Goal: Information Seeking & Learning: Learn about a topic

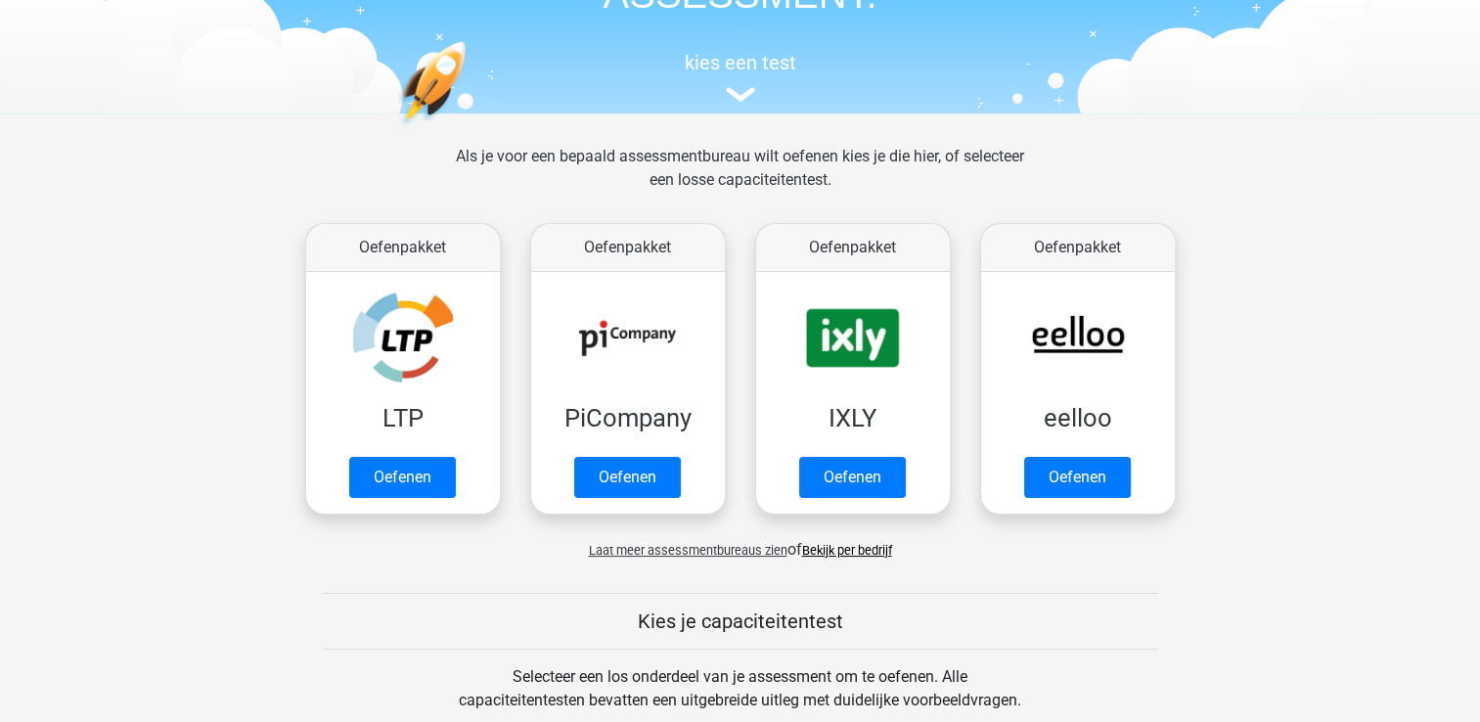
scroll to position [196, 0]
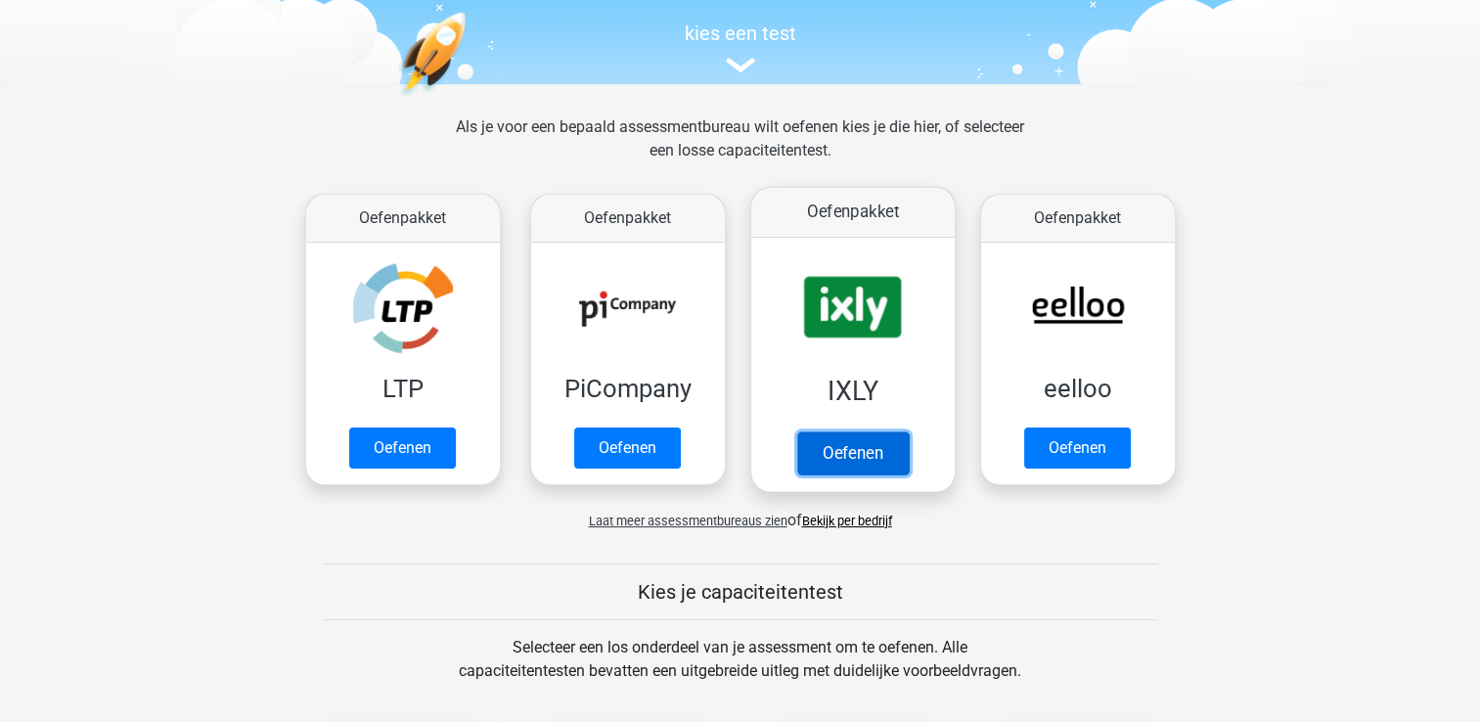
click at [877, 455] on link "Oefenen" at bounding box center [851, 452] width 111 height 43
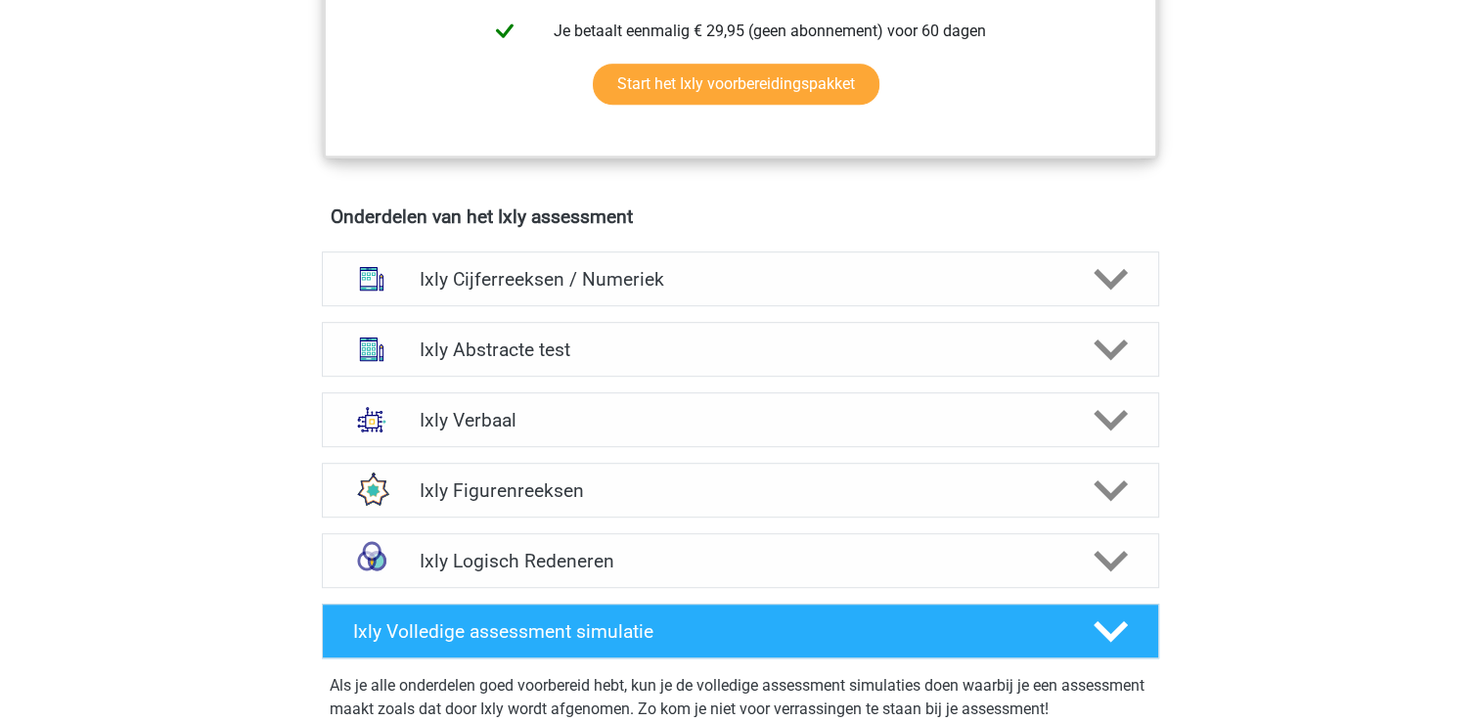
scroll to position [1076, 0]
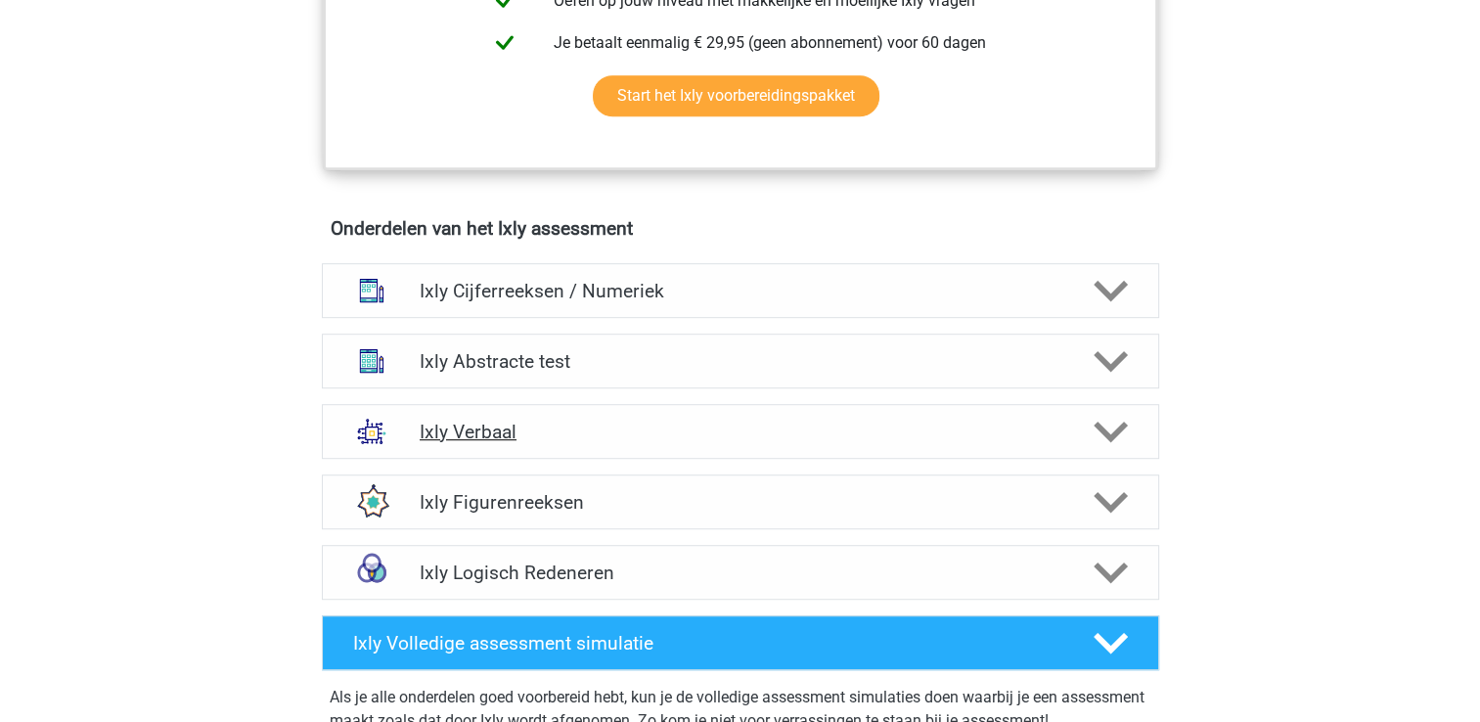
click at [1108, 421] on icon at bounding box center [1110, 432] width 34 height 34
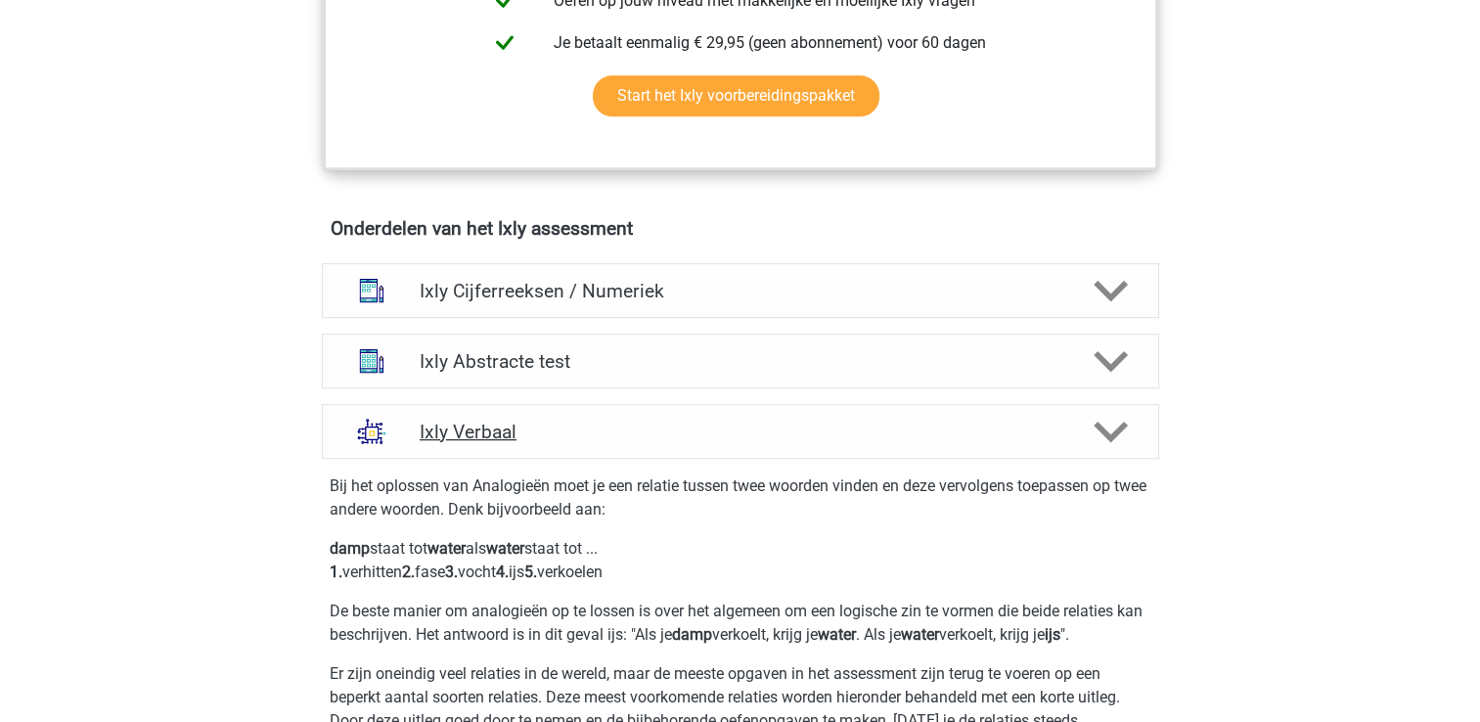
click at [1108, 421] on icon at bounding box center [1110, 432] width 34 height 34
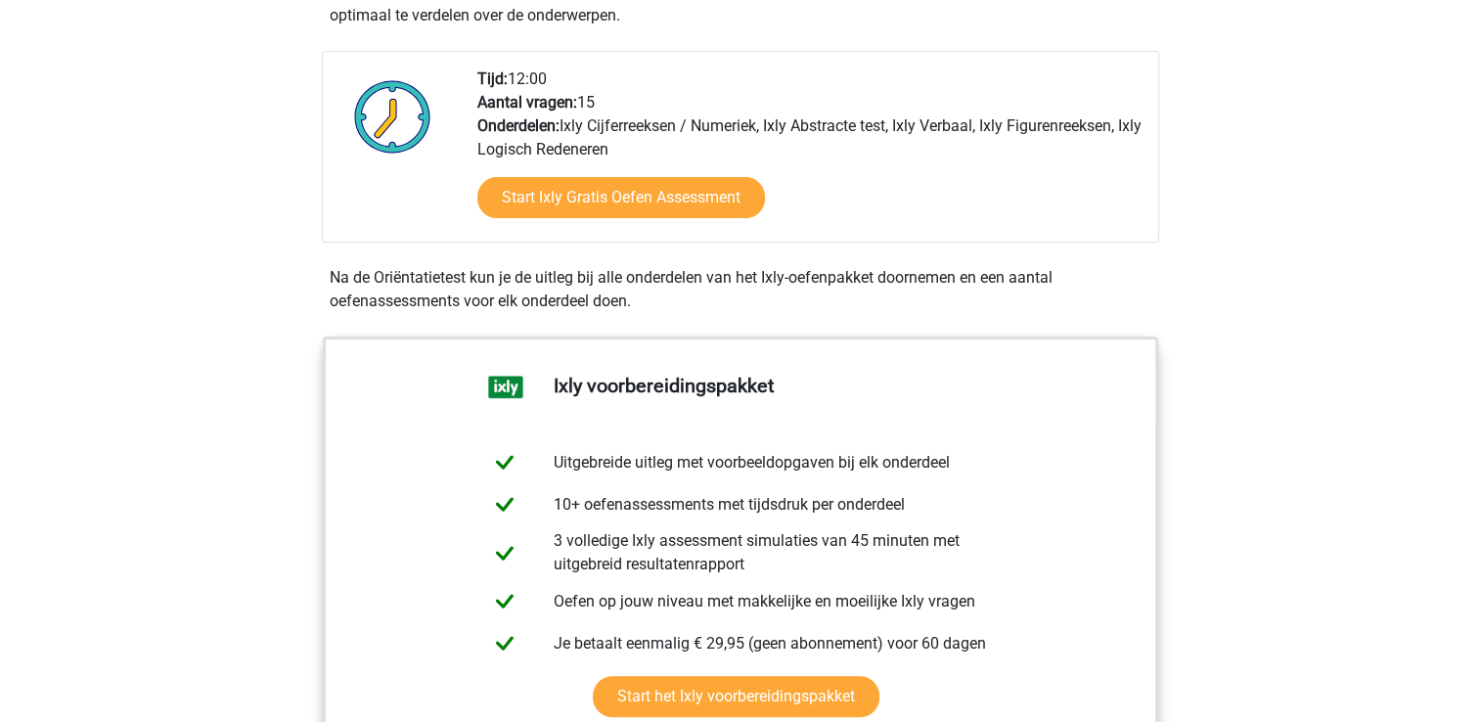
scroll to position [293, 0]
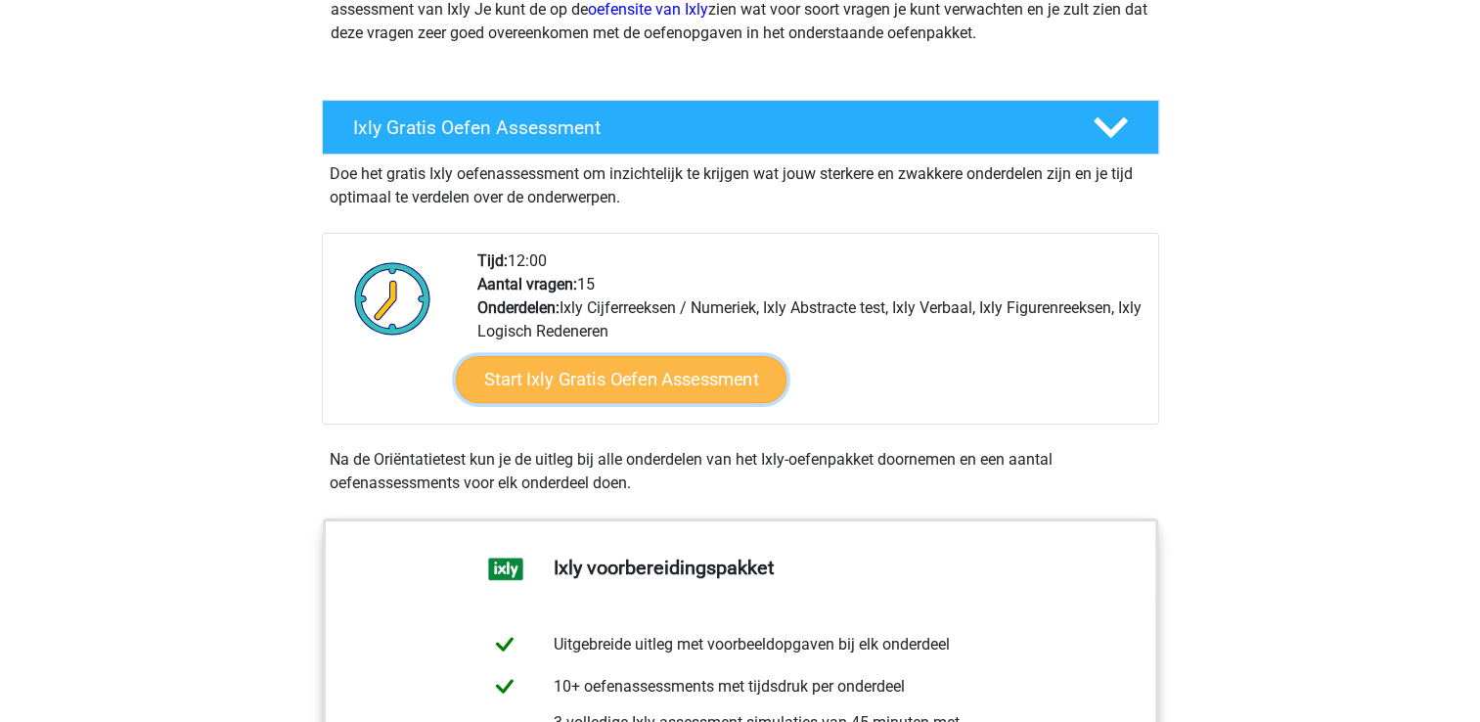
click at [661, 369] on link "Start Ixly Gratis Oefen Assessment" at bounding box center [620, 379] width 331 height 47
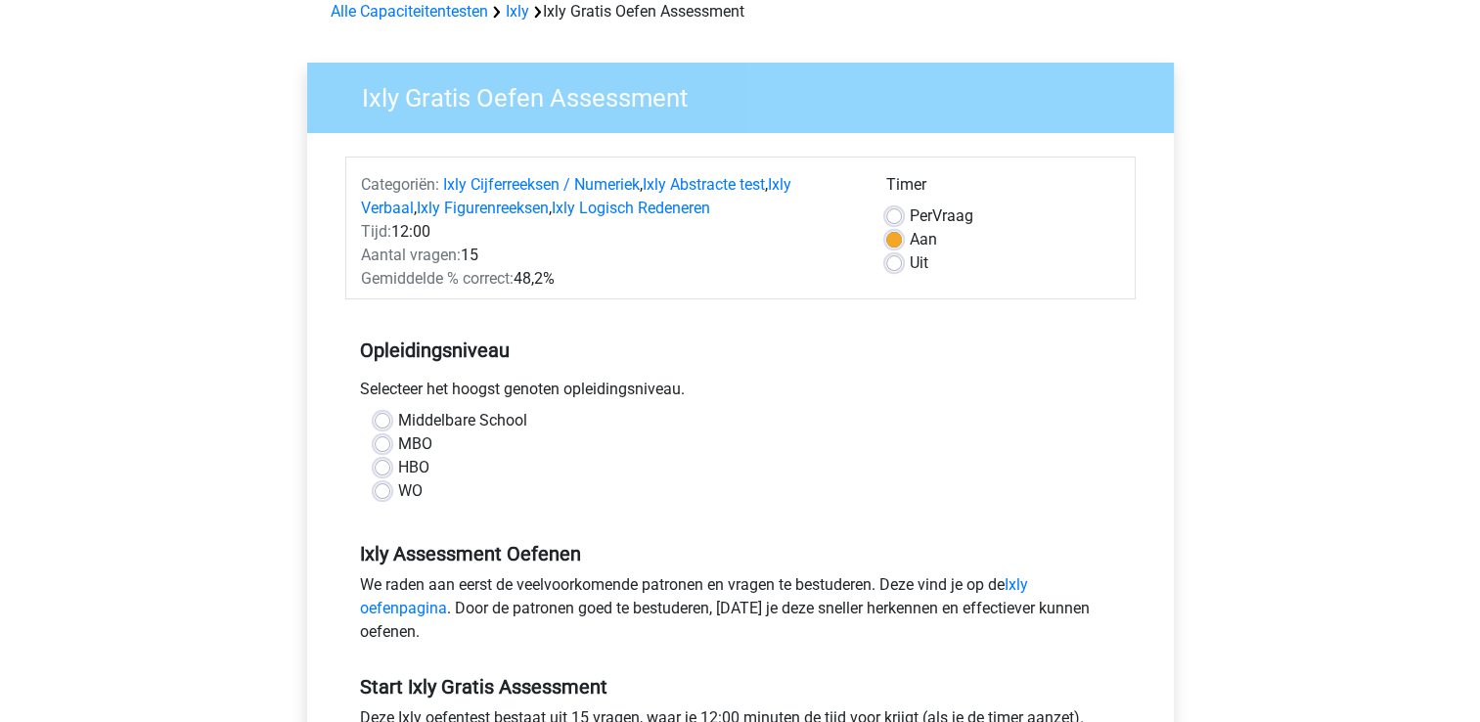
scroll to position [196, 0]
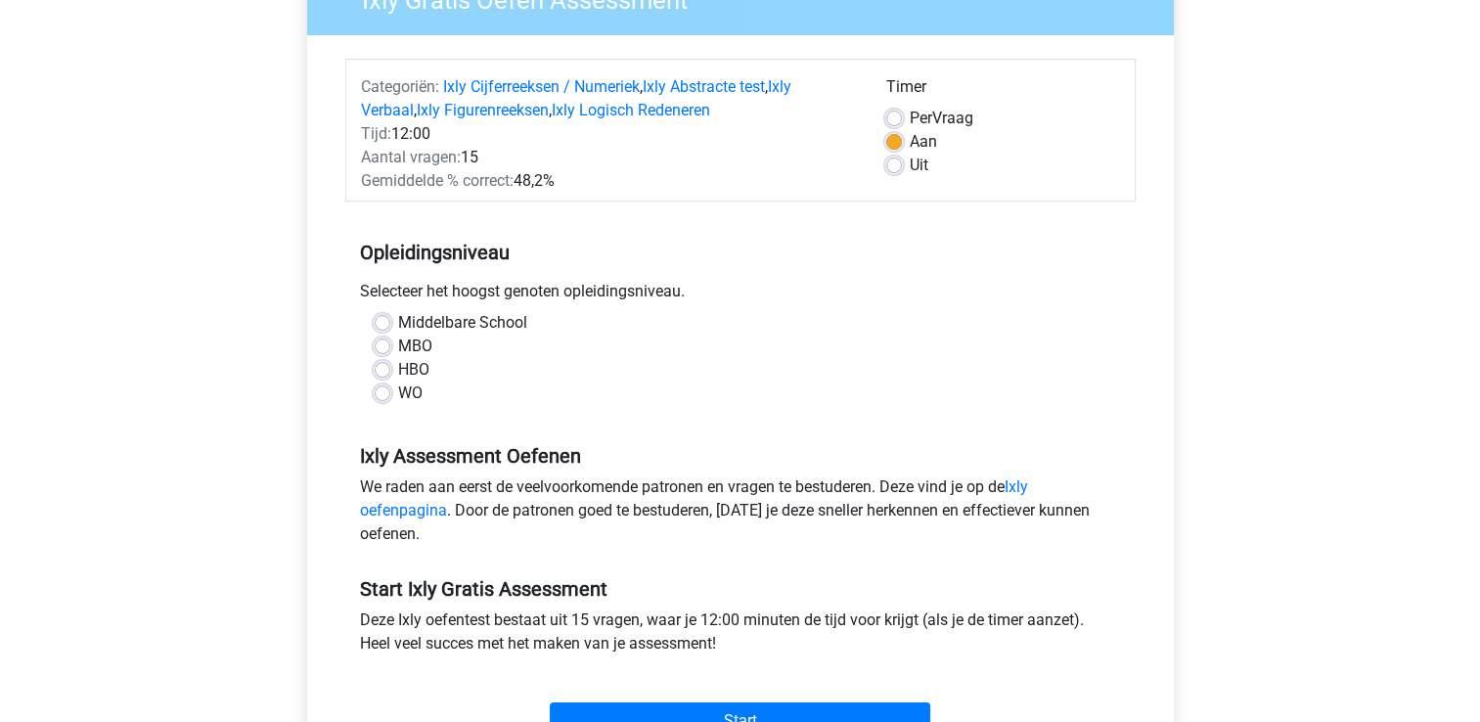
click at [398, 370] on label "HBO" at bounding box center [413, 369] width 31 height 23
click at [384, 370] on input "HBO" at bounding box center [383, 368] width 16 height 20
radio input "true"
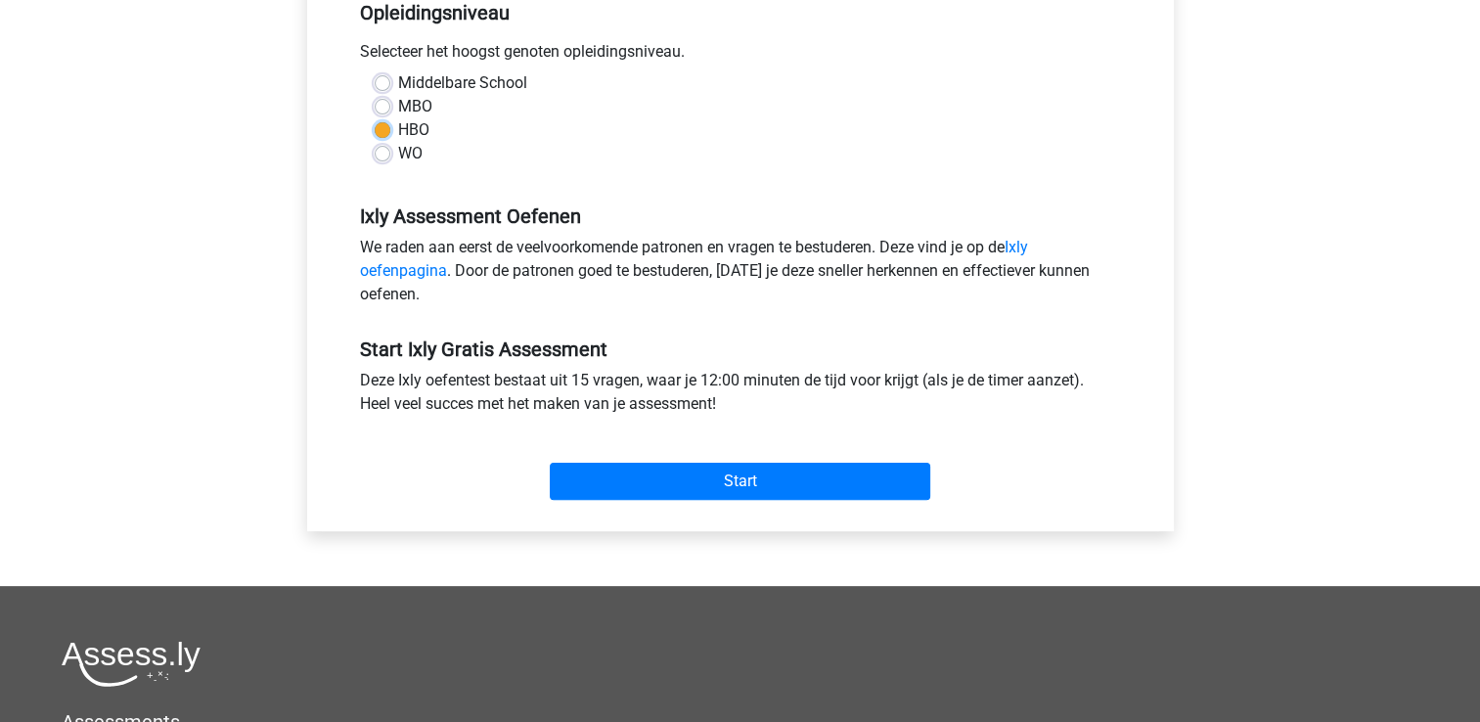
scroll to position [391, 0]
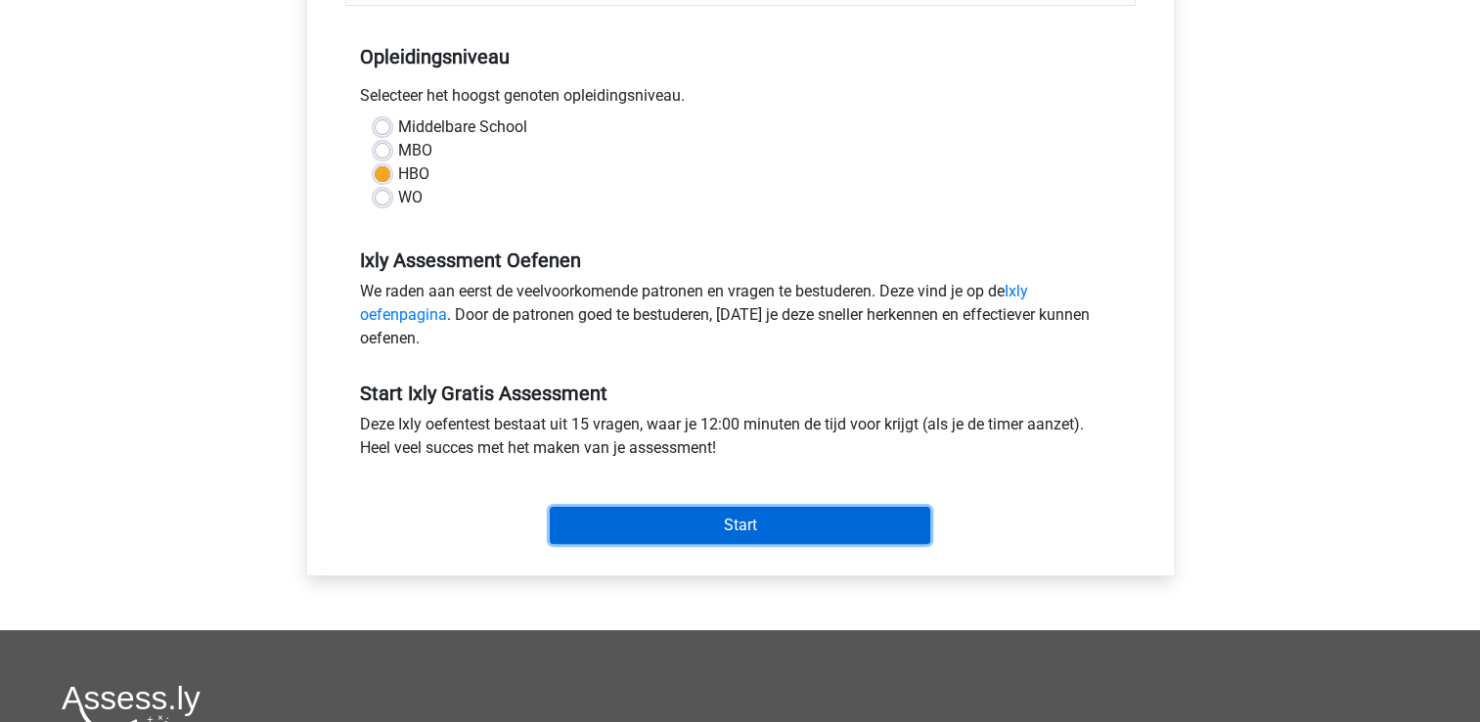
click at [728, 522] on input "Start" at bounding box center [740, 525] width 380 height 37
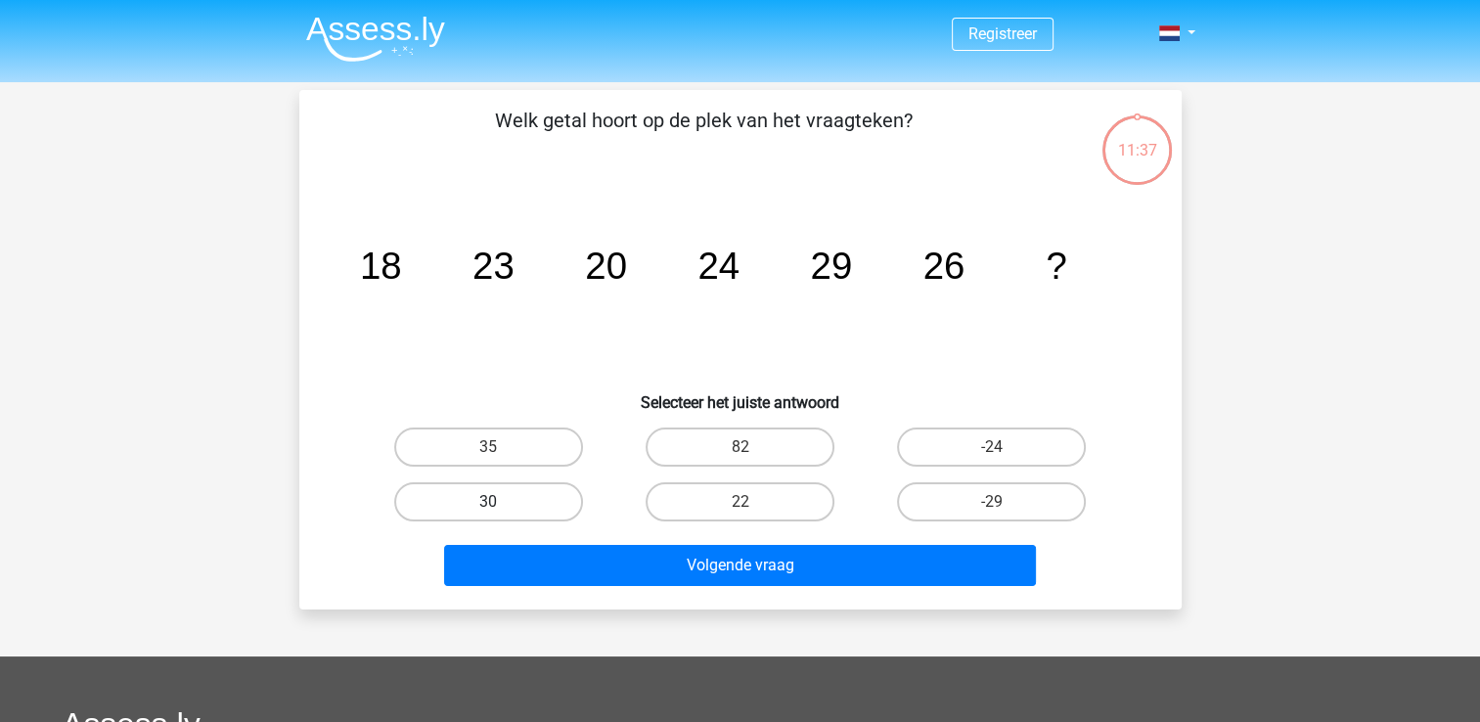
click at [519, 496] on label "30" at bounding box center [488, 501] width 189 height 39
click at [501, 502] on input "30" at bounding box center [494, 508] width 13 height 13
radio input "true"
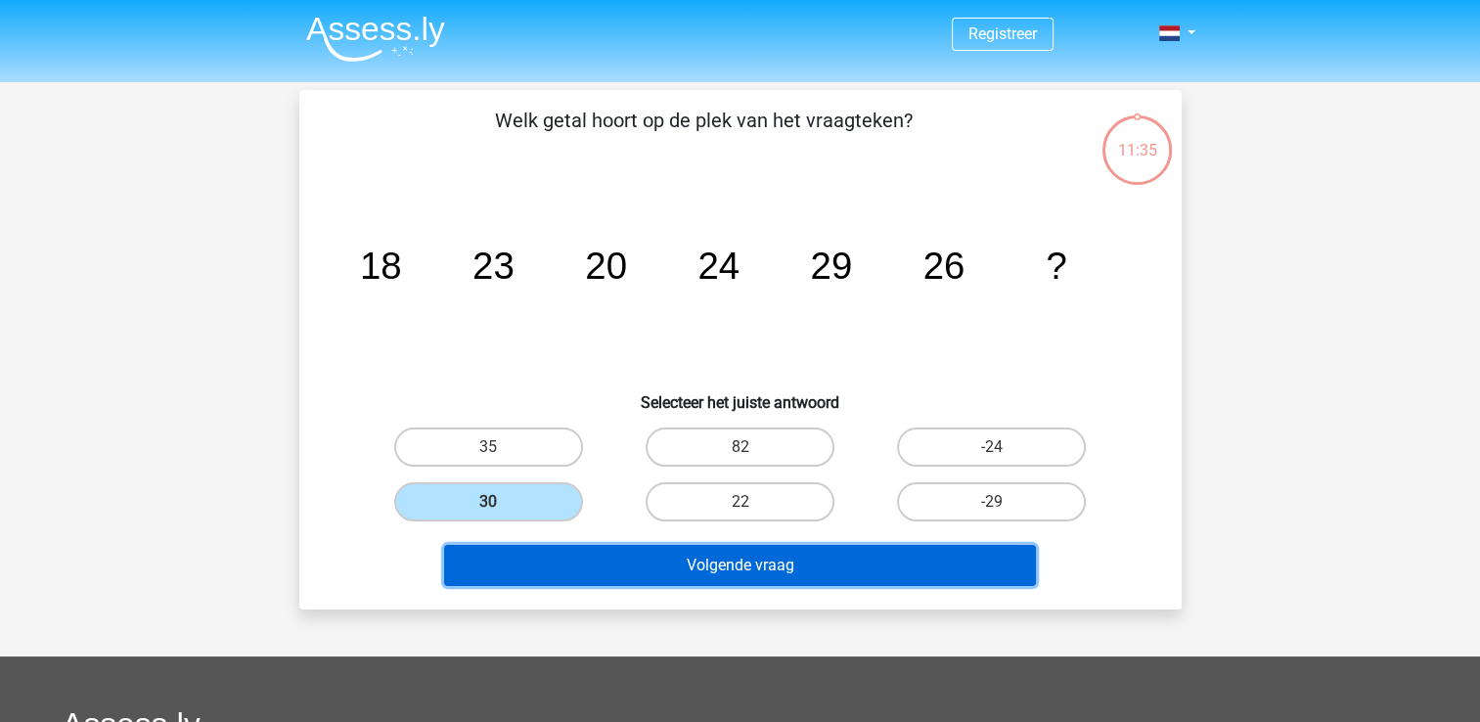
click at [710, 557] on button "Volgende vraag" at bounding box center [740, 565] width 592 height 41
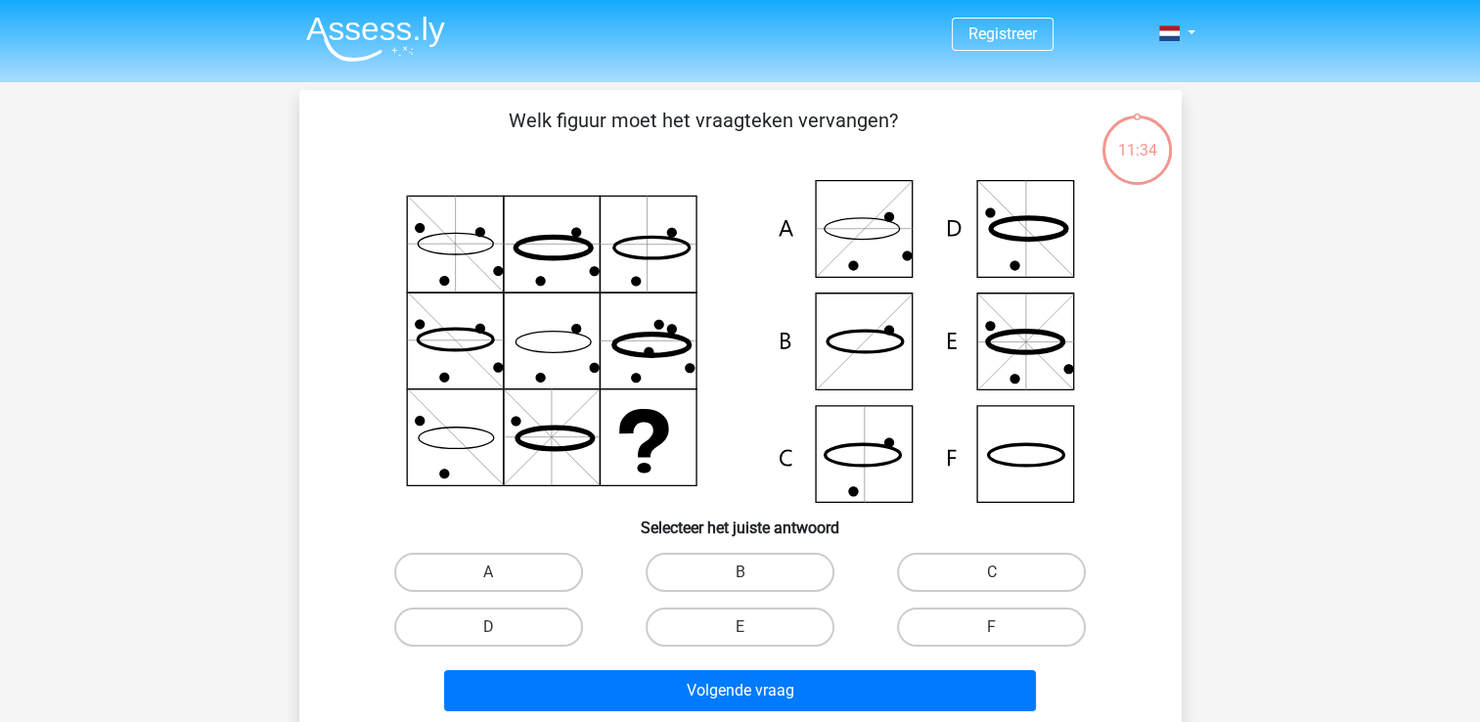
scroll to position [90, 0]
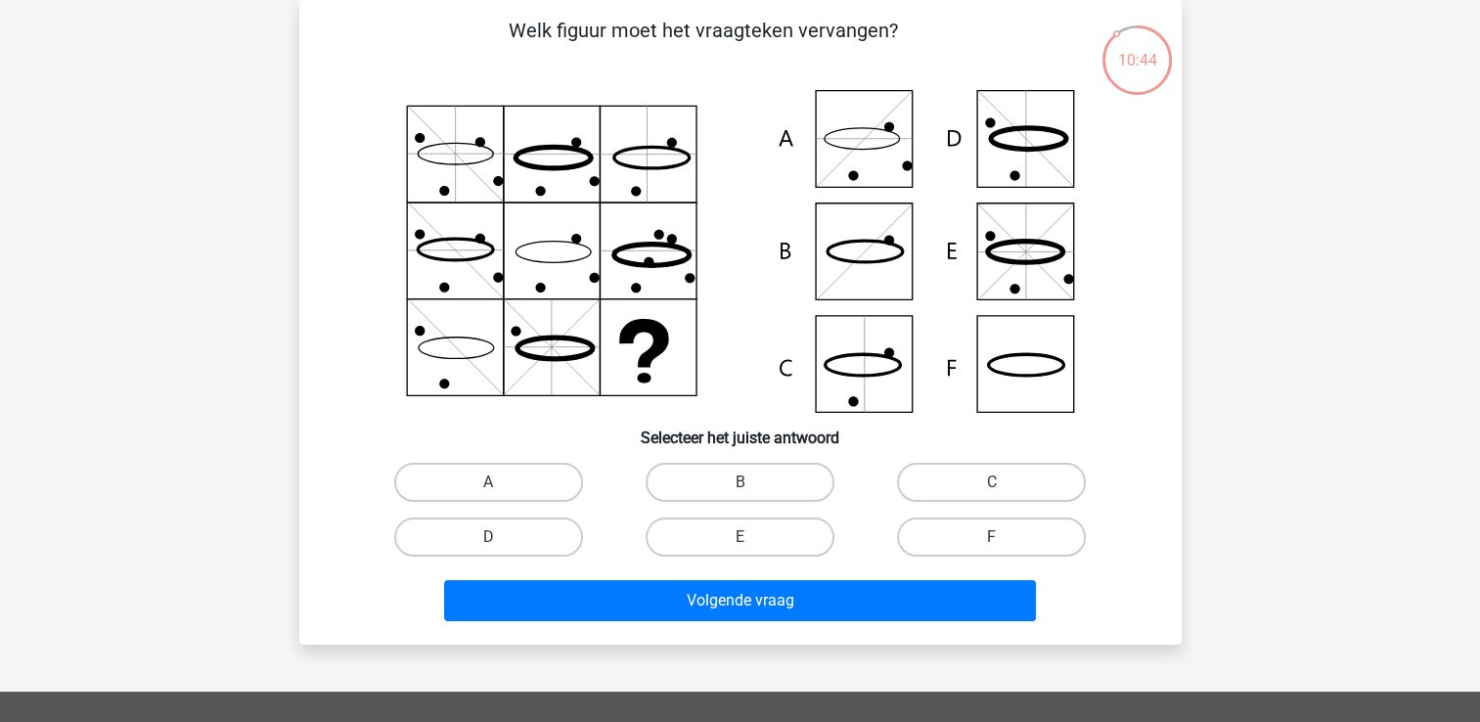
click at [866, 249] on icon at bounding box center [864, 252] width 96 height 96
click at [723, 479] on label "B" at bounding box center [739, 482] width 189 height 39
click at [739, 482] on input "B" at bounding box center [745, 488] width 13 height 13
radio input "true"
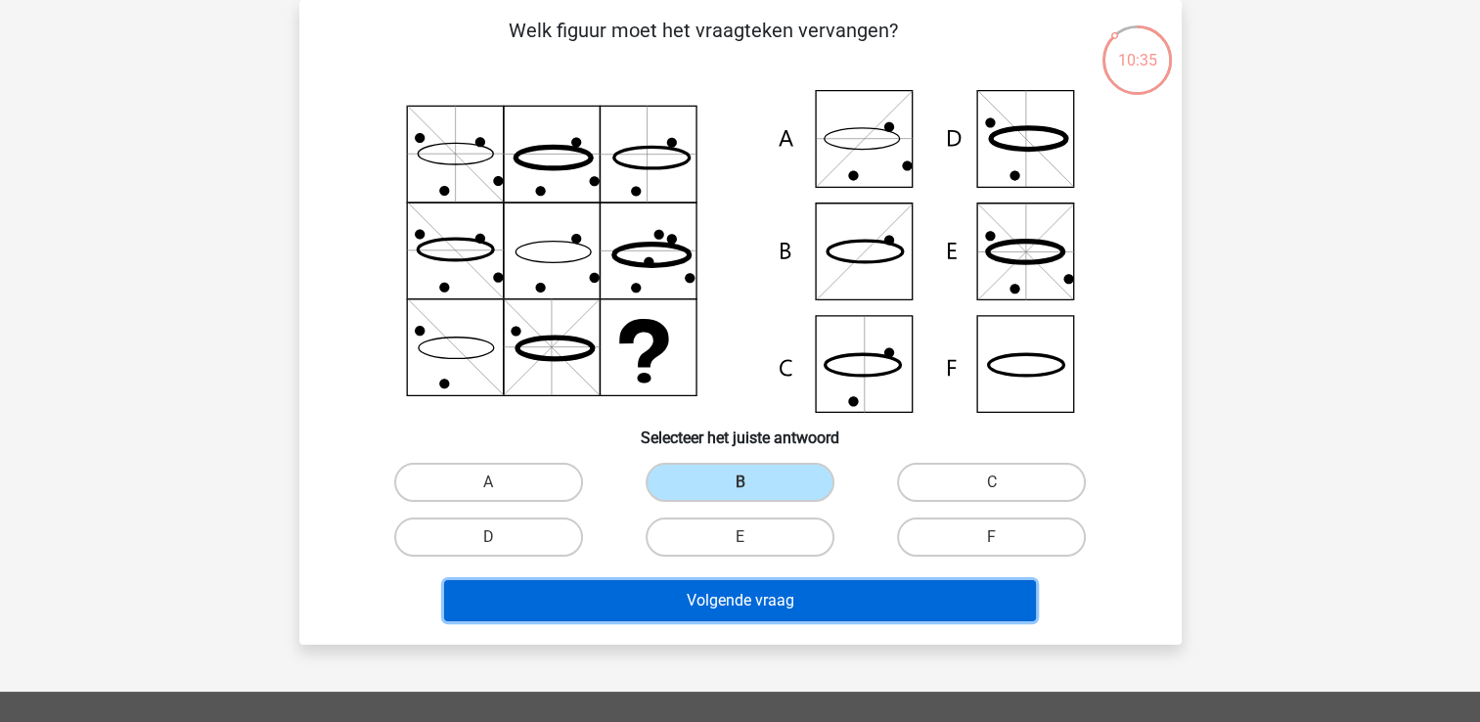
click at [676, 601] on button "Volgende vraag" at bounding box center [740, 600] width 592 height 41
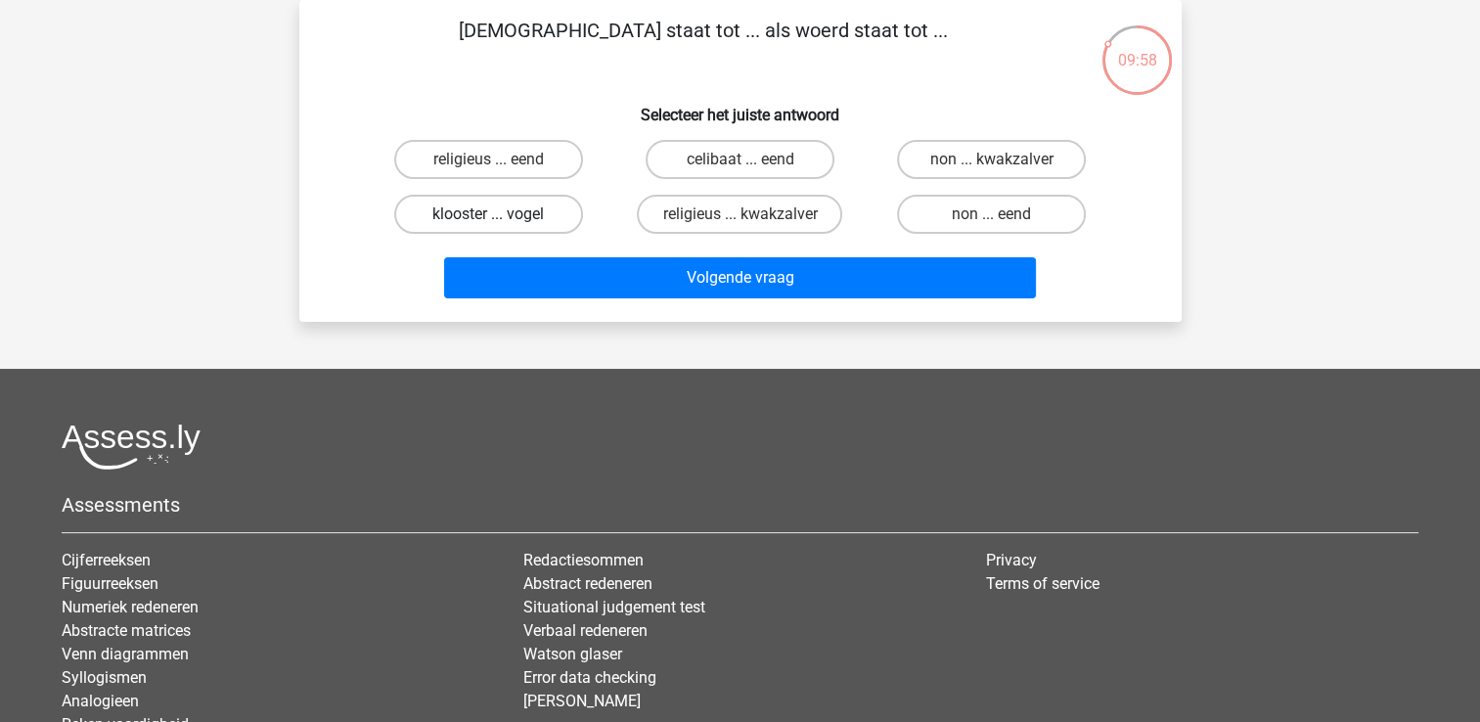
click at [543, 210] on label "klooster ... vogel" at bounding box center [488, 214] width 189 height 39
click at [501, 214] on input "klooster ... vogel" at bounding box center [494, 220] width 13 height 13
radio input "true"
click at [960, 213] on label "non ... eend" at bounding box center [991, 214] width 189 height 39
click at [992, 214] on input "non ... eend" at bounding box center [998, 220] width 13 height 13
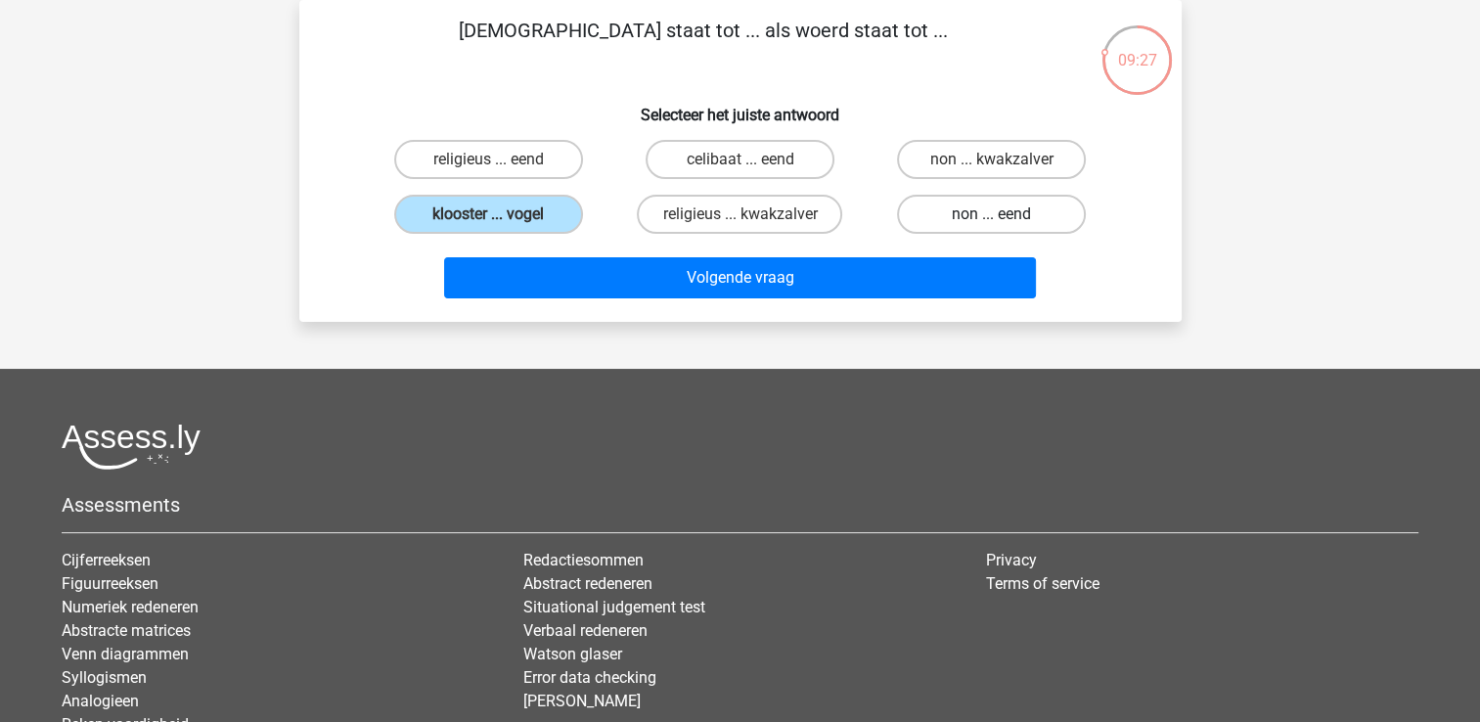
radio input "true"
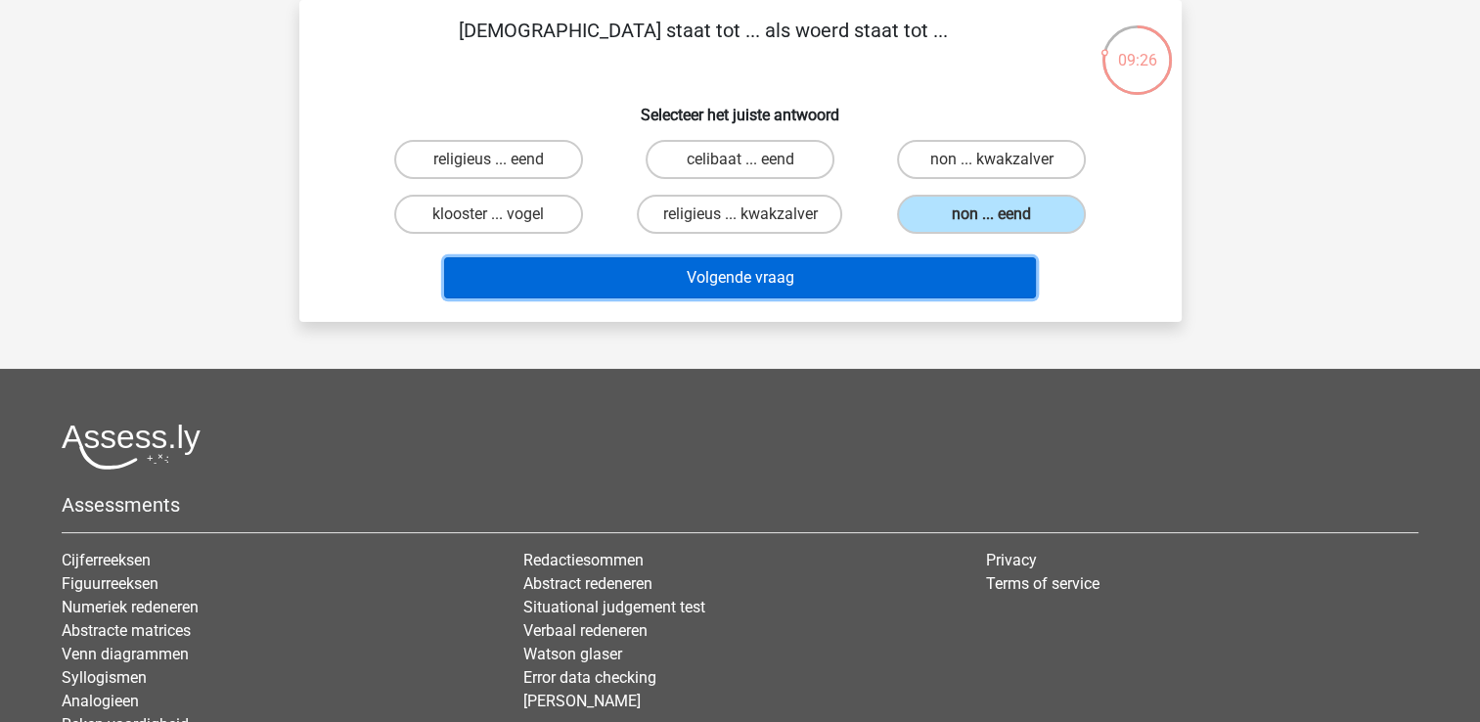
click at [859, 270] on button "Volgende vraag" at bounding box center [740, 277] width 592 height 41
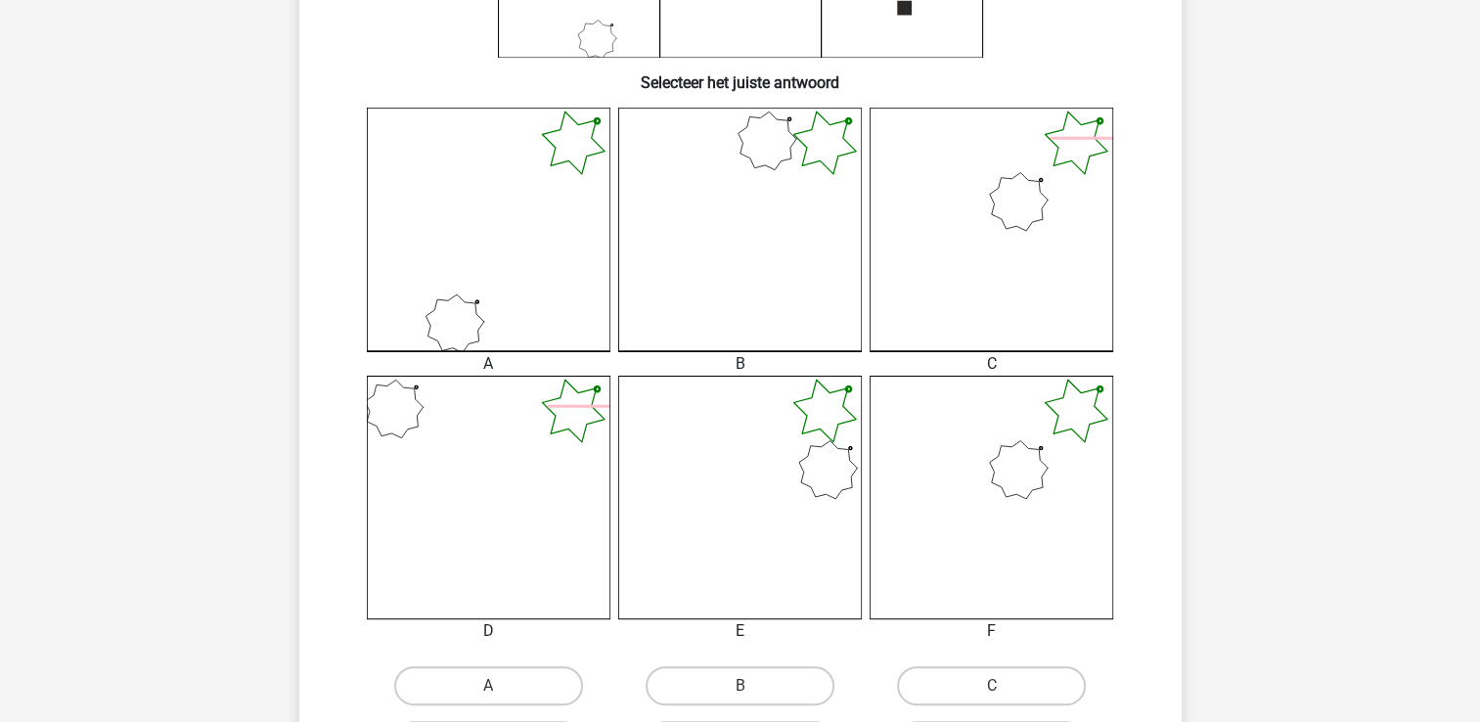
scroll to position [489, 0]
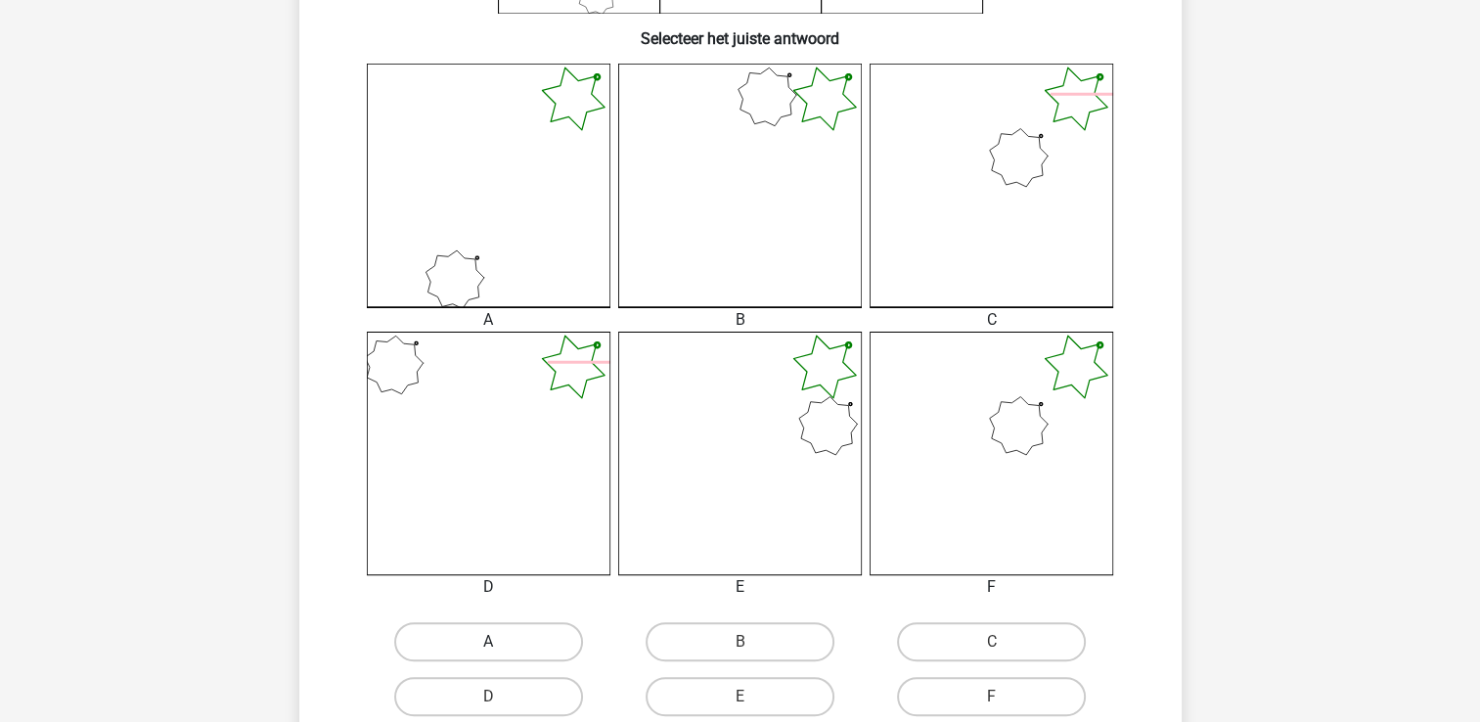
click at [513, 629] on label "A" at bounding box center [488, 641] width 189 height 39
click at [501, 642] on input "A" at bounding box center [494, 648] width 13 height 13
radio input "true"
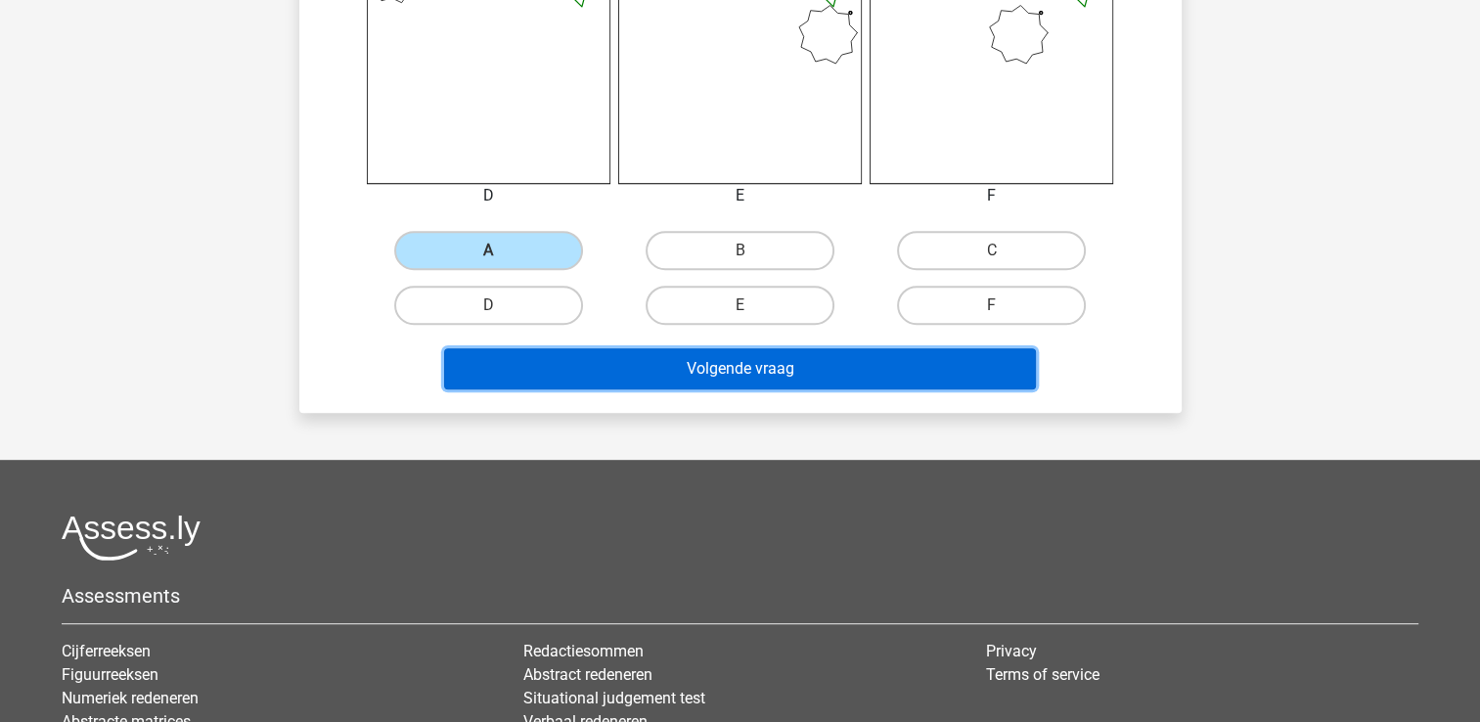
click at [815, 362] on button "Volgende vraag" at bounding box center [740, 368] width 592 height 41
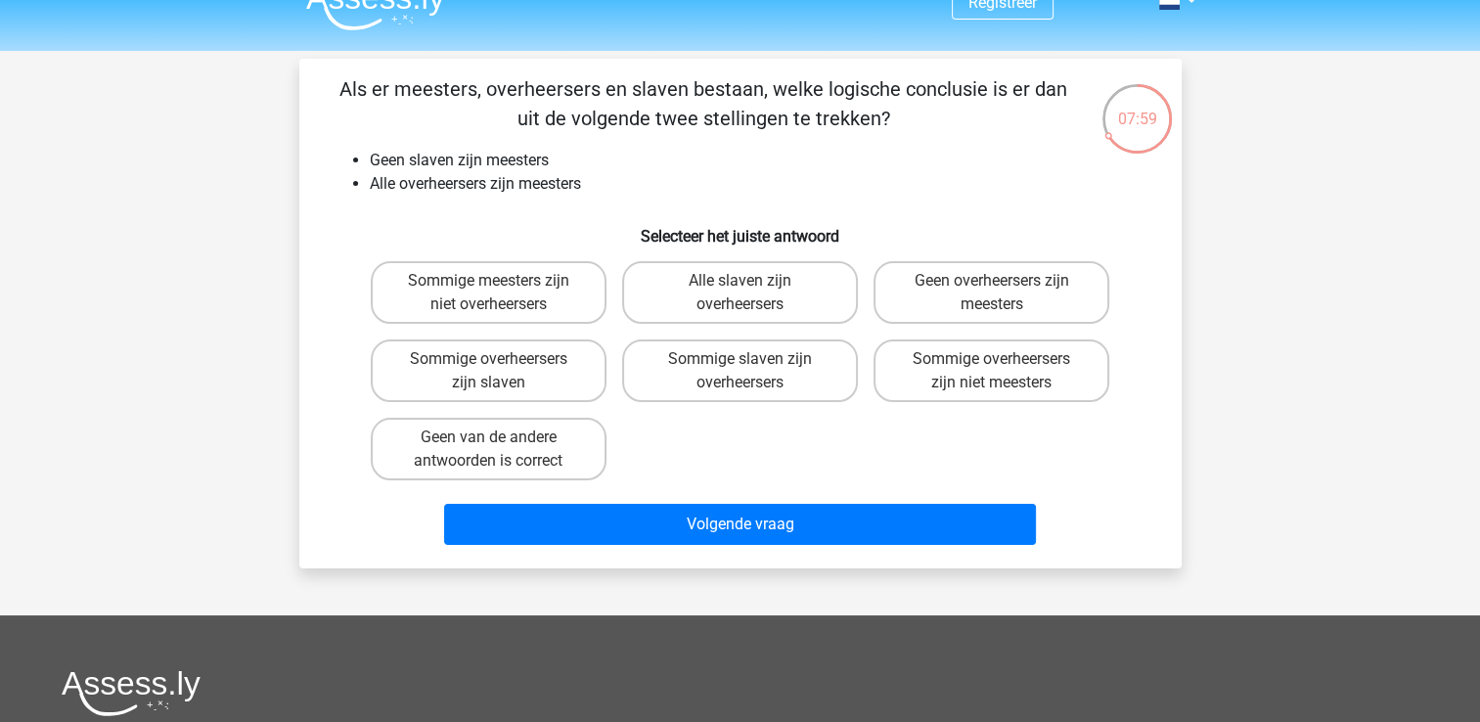
scroll to position [0, 0]
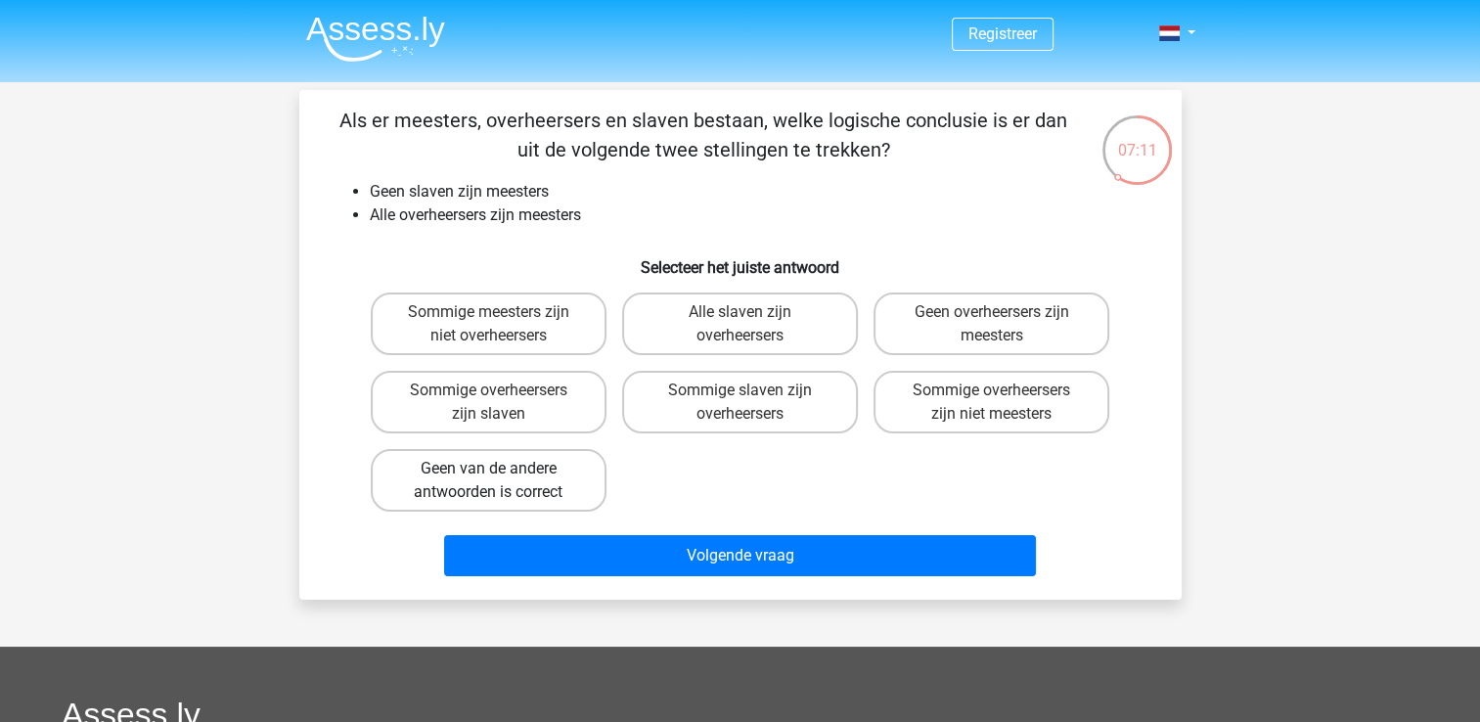
click at [536, 471] on label "Geen van de andere antwoorden is correct" at bounding box center [489, 480] width 236 height 63
click at [501, 471] on input "Geen van de andere antwoorden is correct" at bounding box center [494, 474] width 13 height 13
radio input "true"
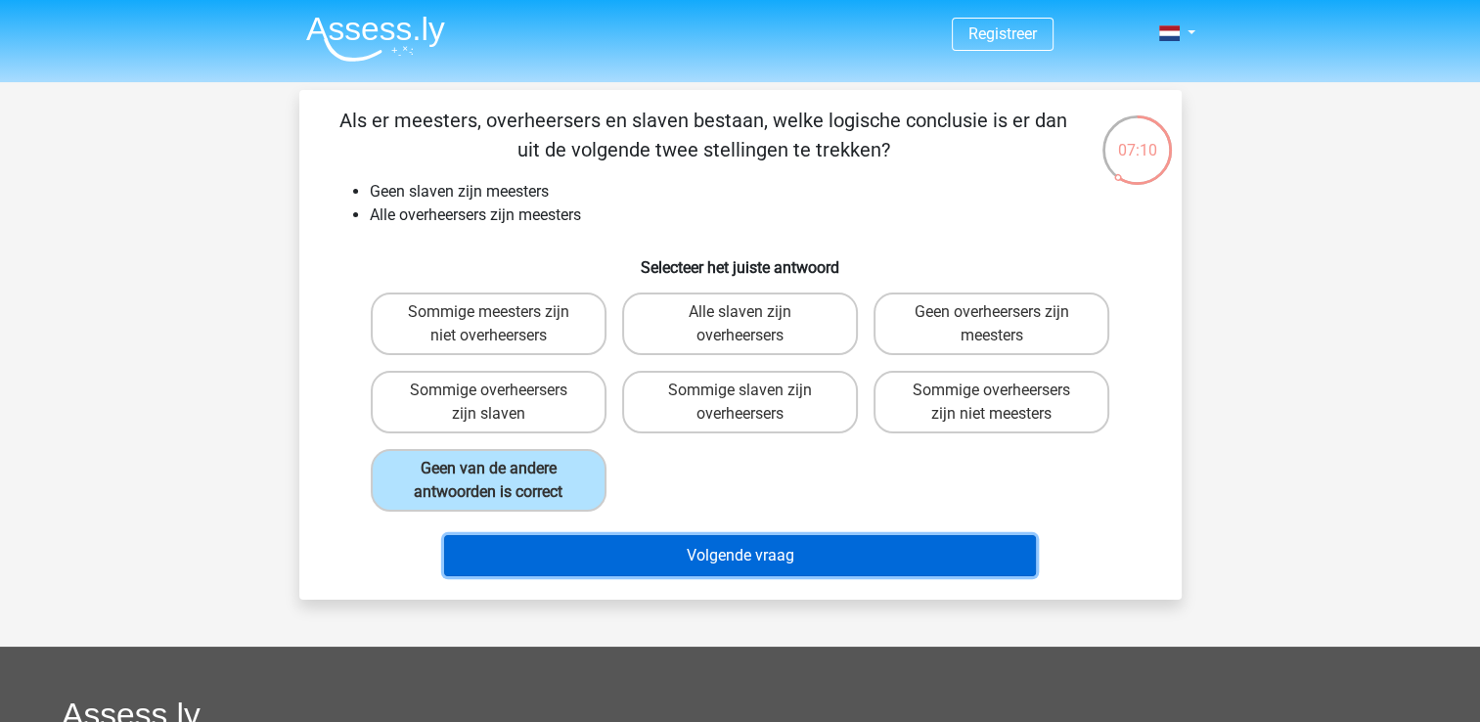
click at [813, 550] on button "Volgende vraag" at bounding box center [740, 555] width 592 height 41
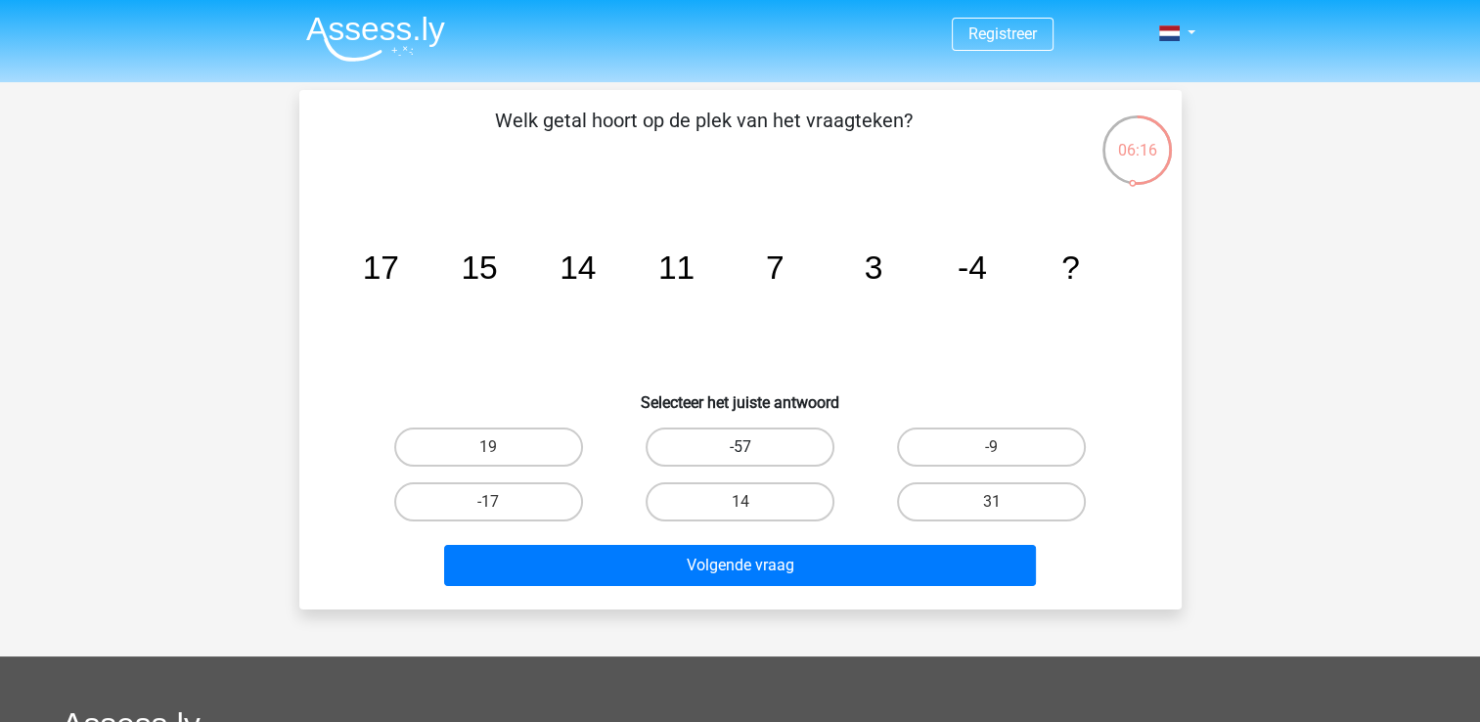
click at [776, 446] on label "-57" at bounding box center [739, 446] width 189 height 39
click at [752, 447] on input "-57" at bounding box center [745, 453] width 13 height 13
radio input "true"
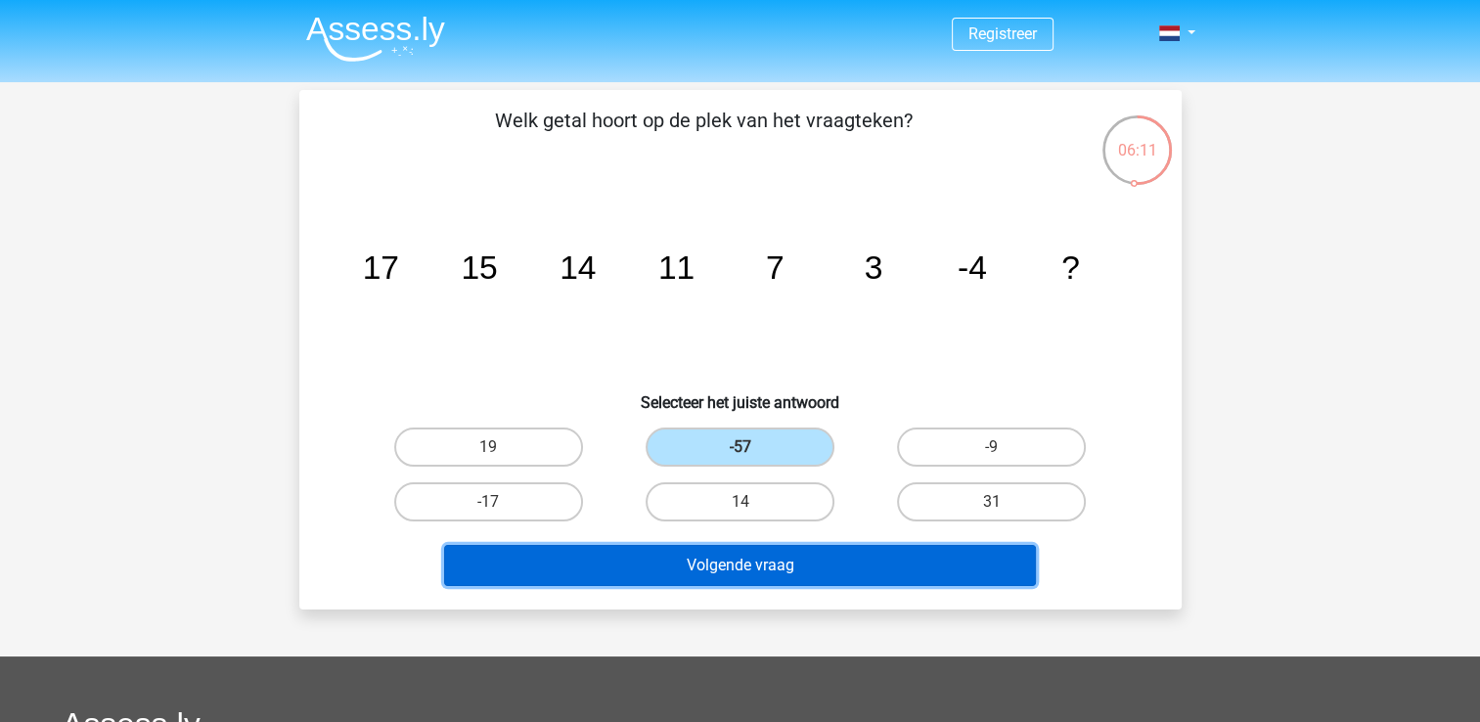
click at [819, 559] on button "Volgende vraag" at bounding box center [740, 565] width 592 height 41
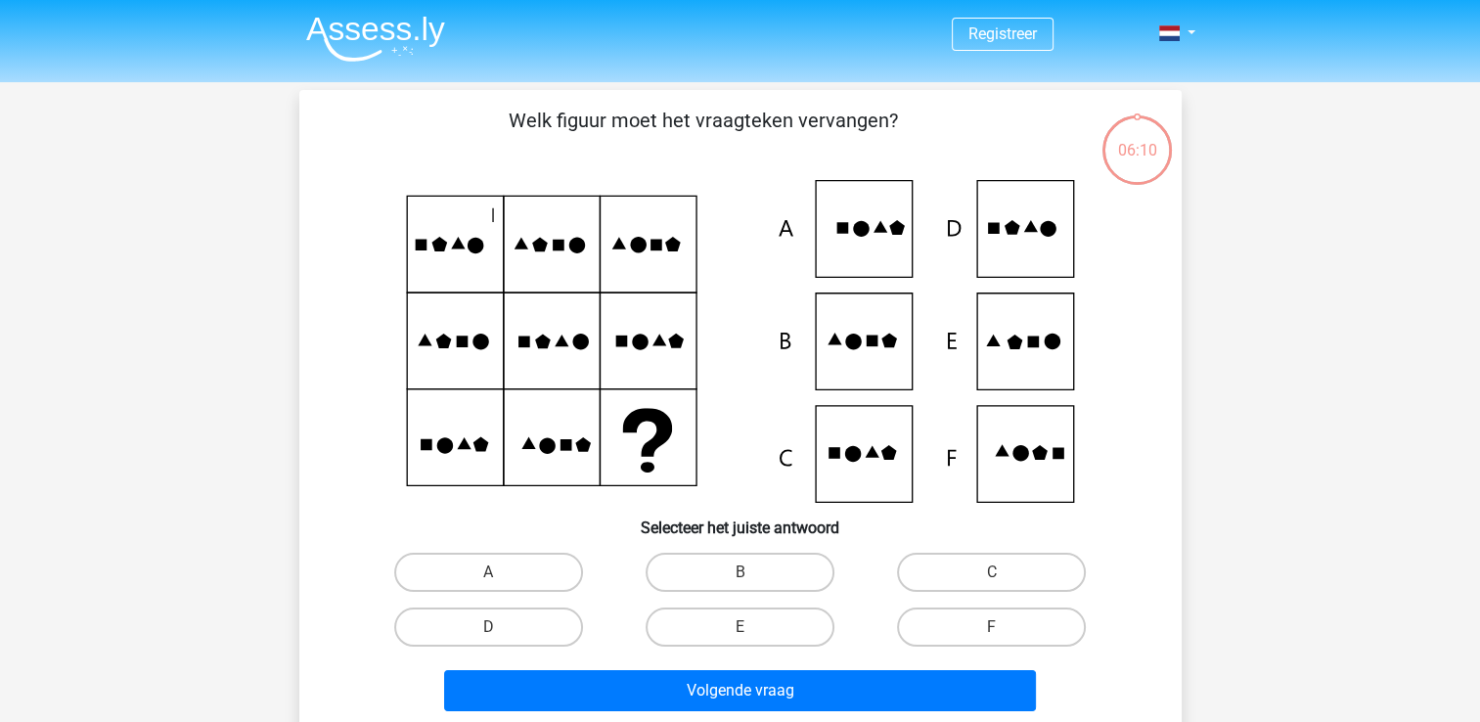
scroll to position [90, 0]
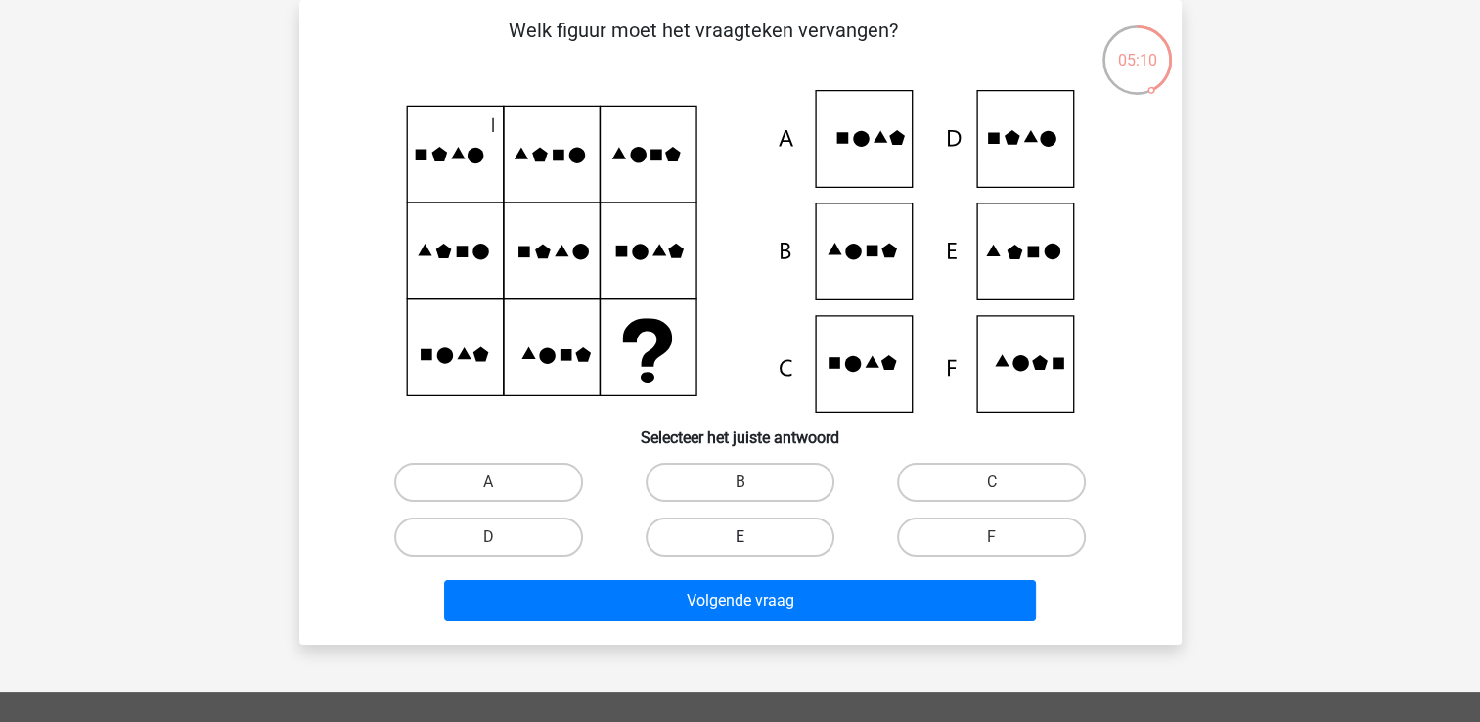
click at [796, 537] on label "E" at bounding box center [739, 536] width 189 height 39
click at [752, 537] on input "E" at bounding box center [745, 543] width 13 height 13
radio input "true"
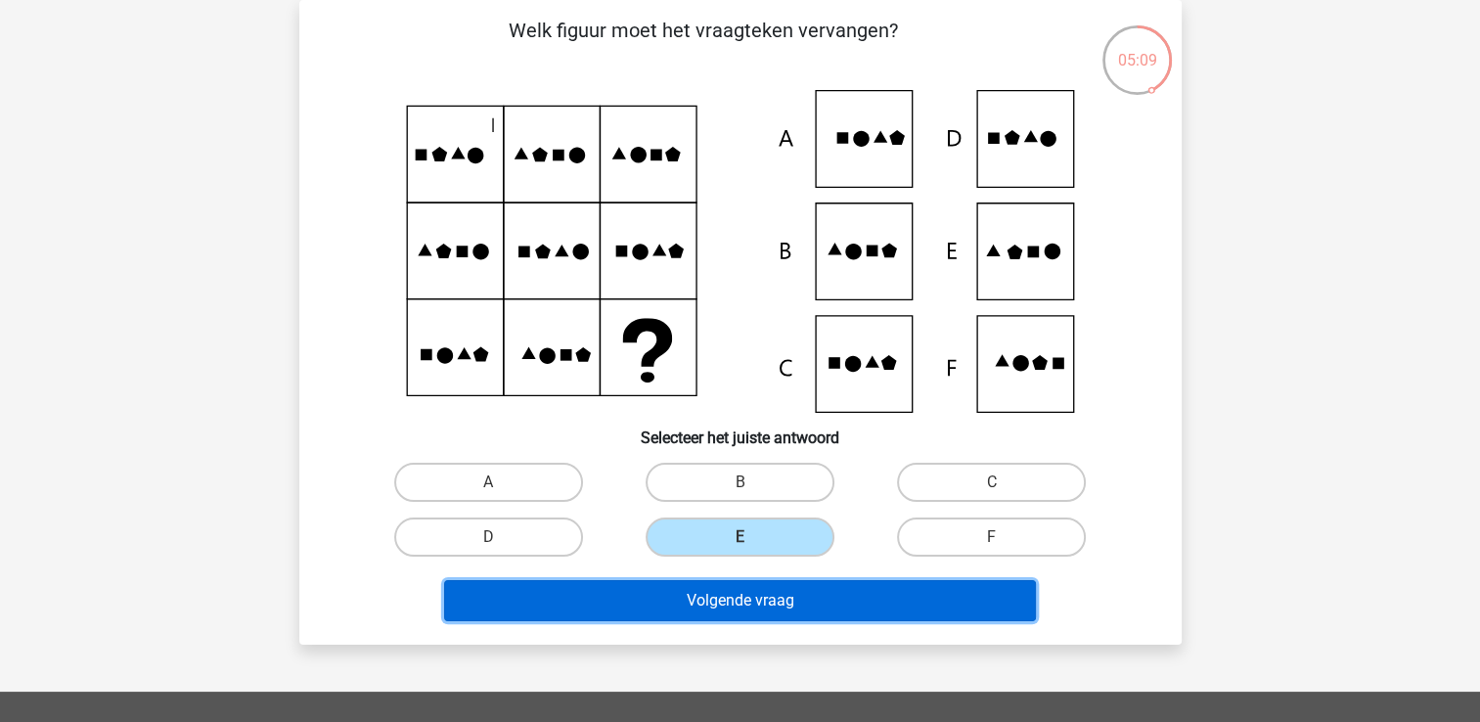
click at [775, 597] on button "Volgende vraag" at bounding box center [740, 600] width 592 height 41
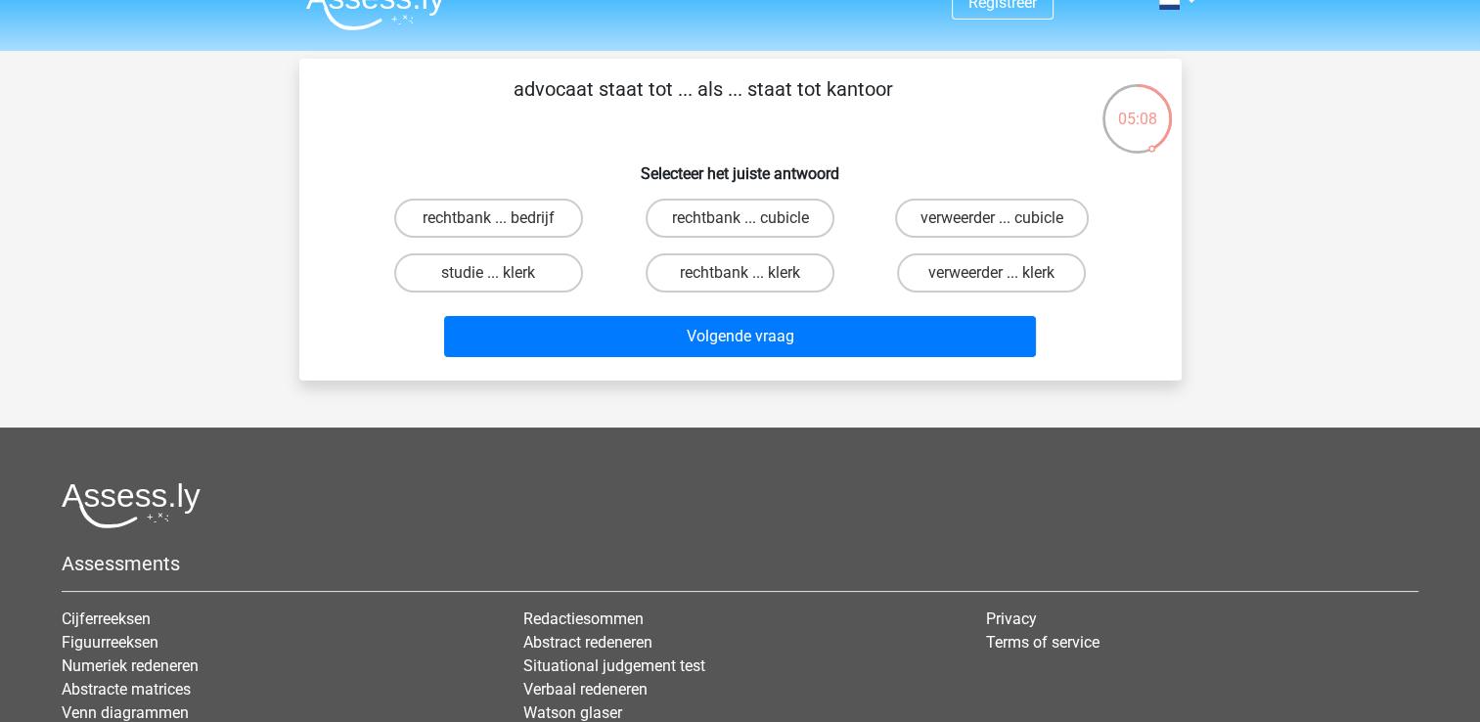
scroll to position [0, 0]
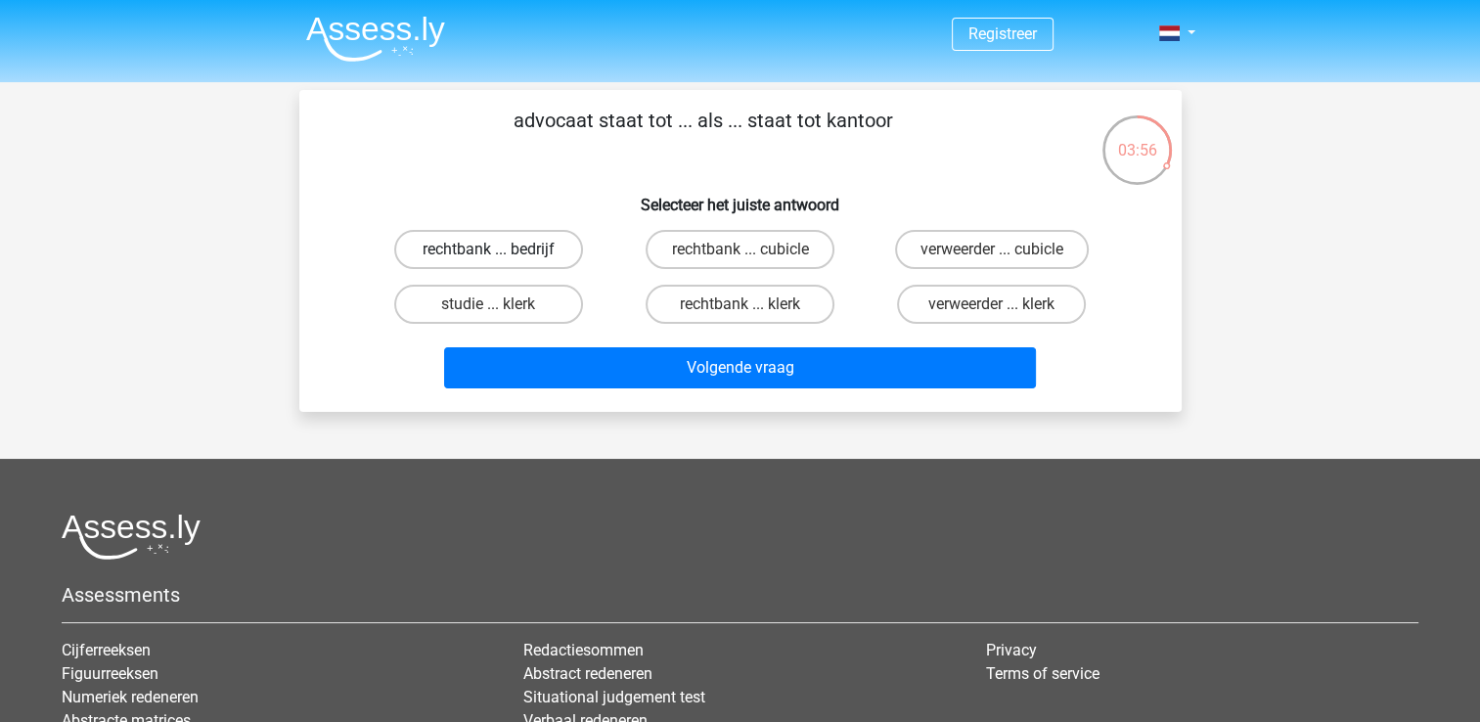
click at [530, 244] on label "rechtbank ... bedrijf" at bounding box center [488, 249] width 189 height 39
click at [501, 249] on input "rechtbank ... bedrijf" at bounding box center [494, 255] width 13 height 13
radio input "true"
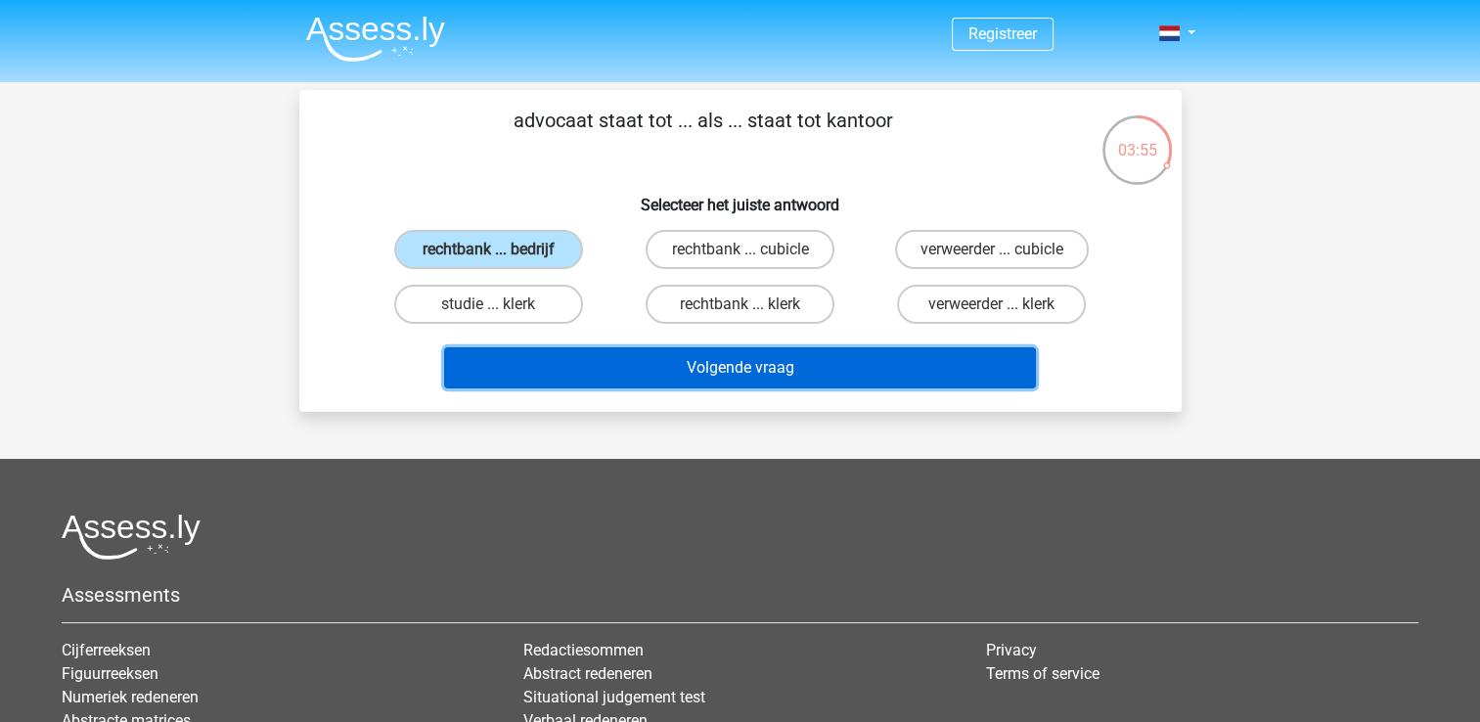
click at [678, 362] on button "Volgende vraag" at bounding box center [740, 367] width 592 height 41
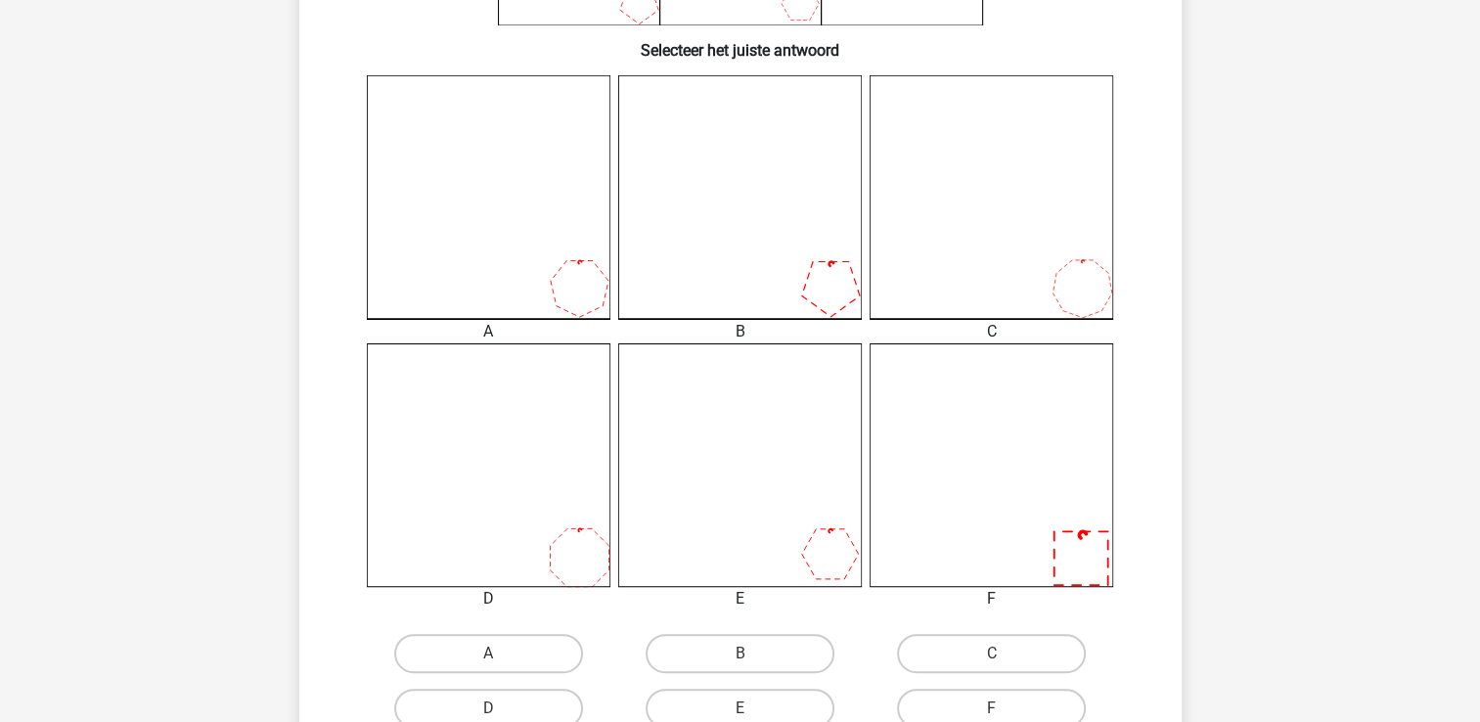
scroll to position [481, 0]
click at [1041, 284] on icon at bounding box center [991, 193] width 244 height 244
click at [939, 650] on label "C" at bounding box center [991, 649] width 189 height 39
click at [992, 650] on input "C" at bounding box center [998, 655] width 13 height 13
radio input "true"
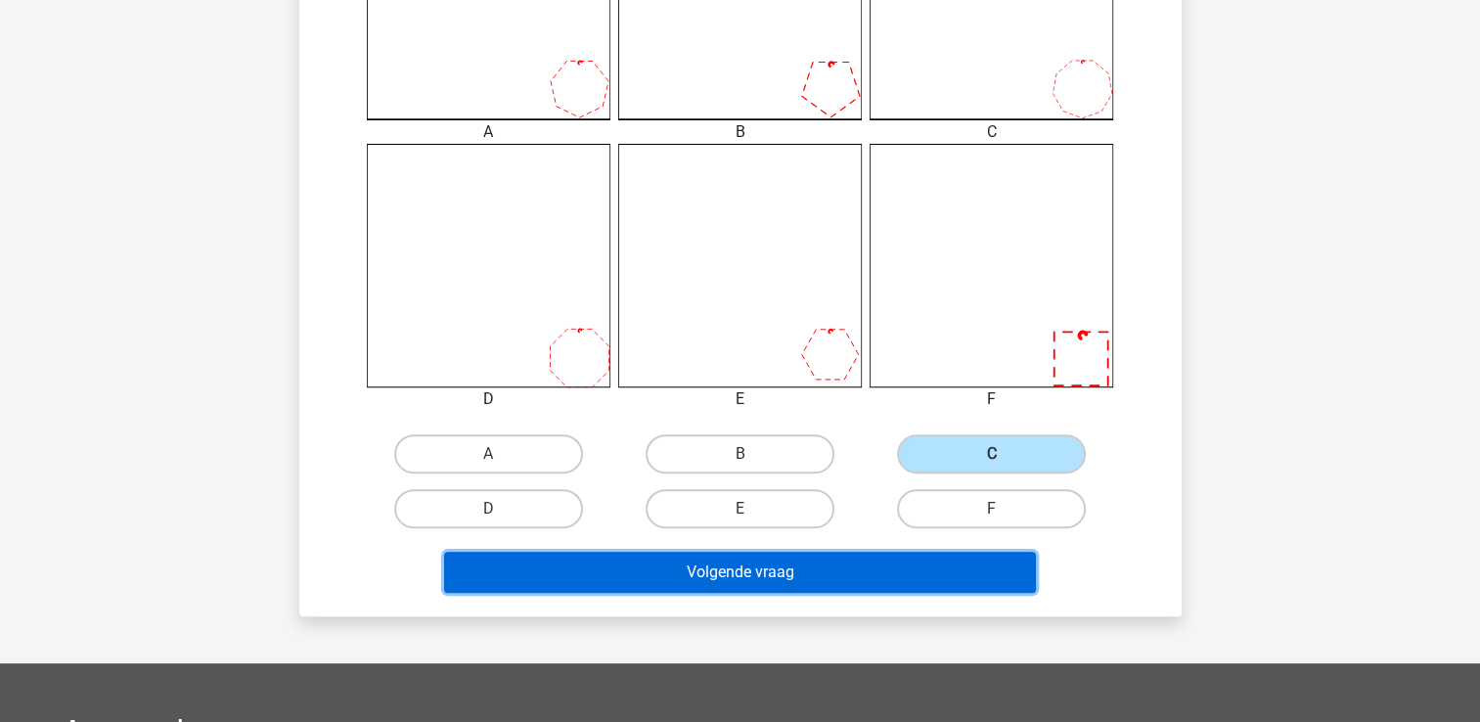
click at [935, 564] on button "Volgende vraag" at bounding box center [740, 572] width 592 height 41
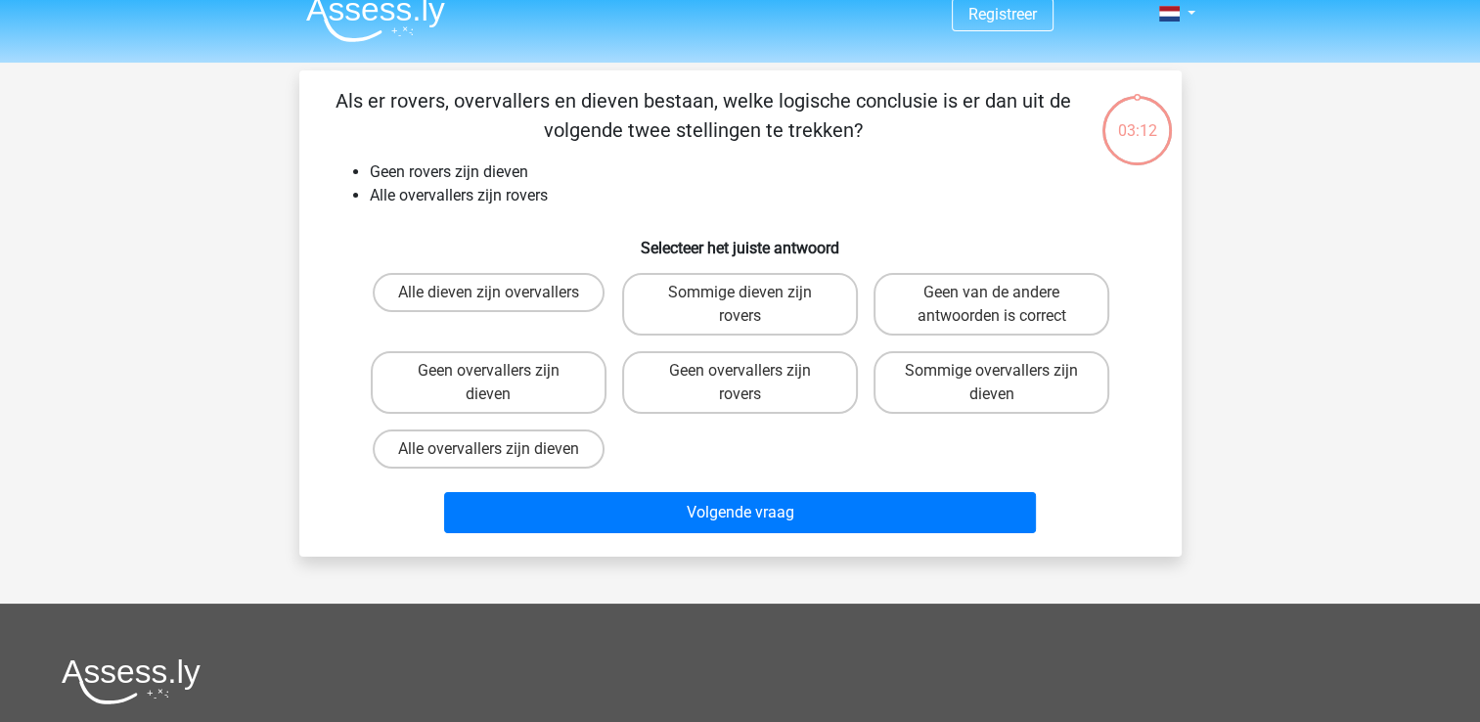
scroll to position [0, 0]
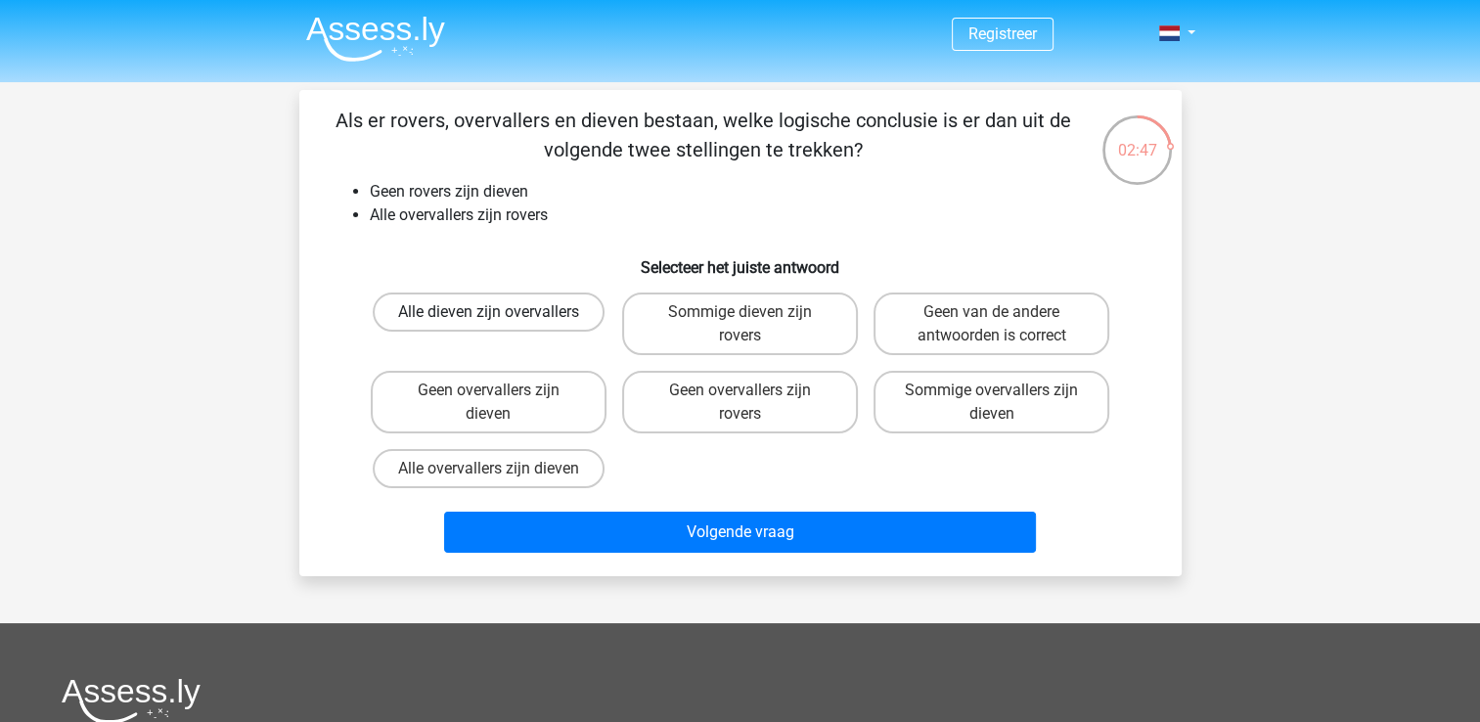
click at [548, 312] on label "Alle dieven zijn overvallers" at bounding box center [489, 311] width 232 height 39
click at [501, 312] on input "Alle dieven zijn overvallers" at bounding box center [494, 318] width 13 height 13
radio input "true"
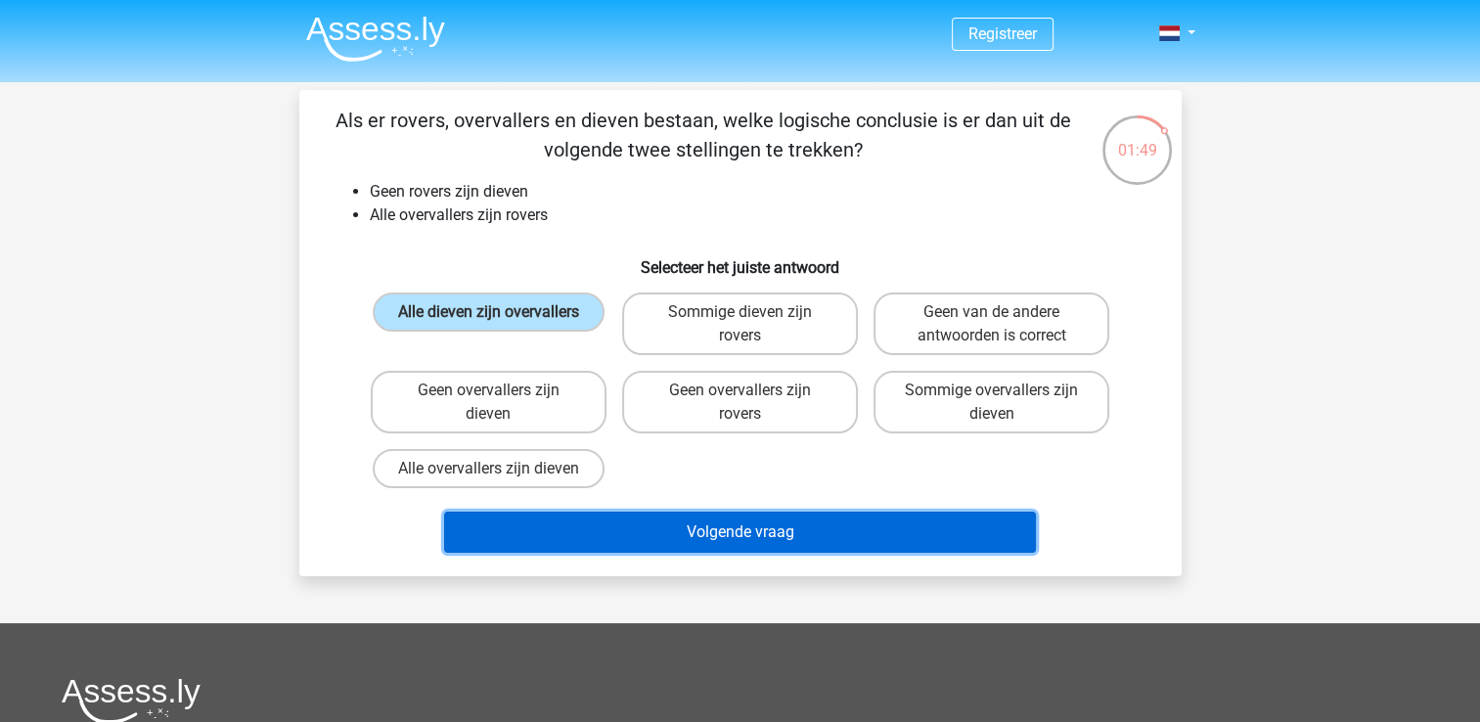
click at [779, 524] on button "Volgende vraag" at bounding box center [740, 531] width 592 height 41
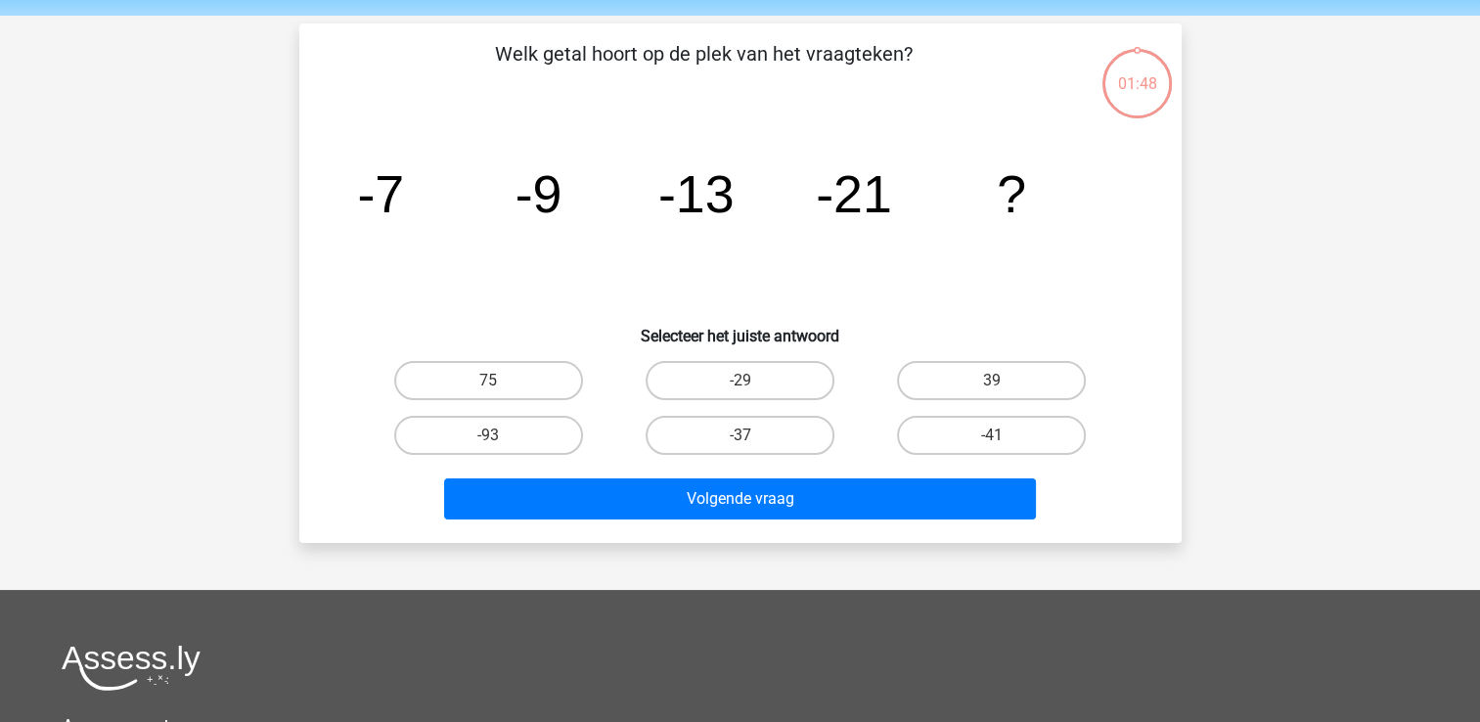
scroll to position [90, 0]
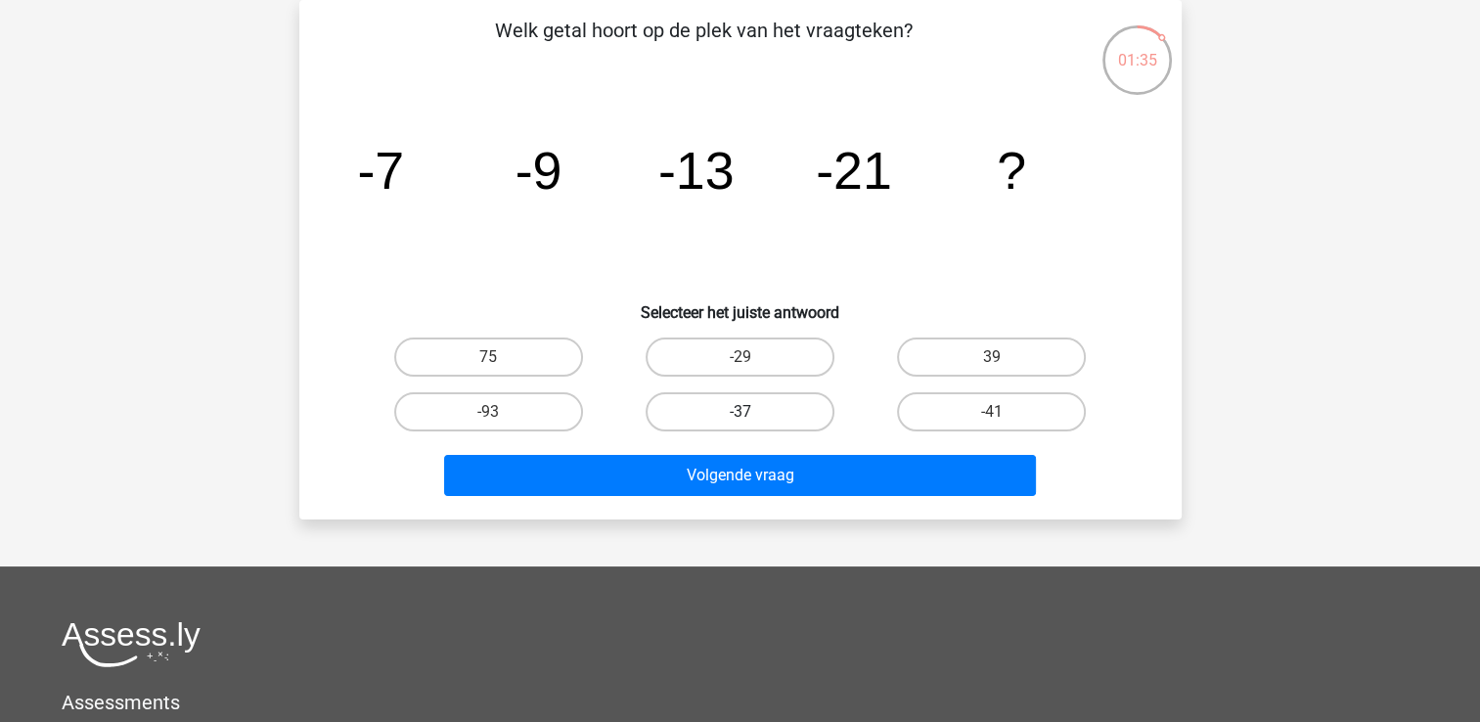
click at [773, 415] on label "-37" at bounding box center [739, 411] width 189 height 39
click at [752, 415] on input "-37" at bounding box center [745, 418] width 13 height 13
radio input "true"
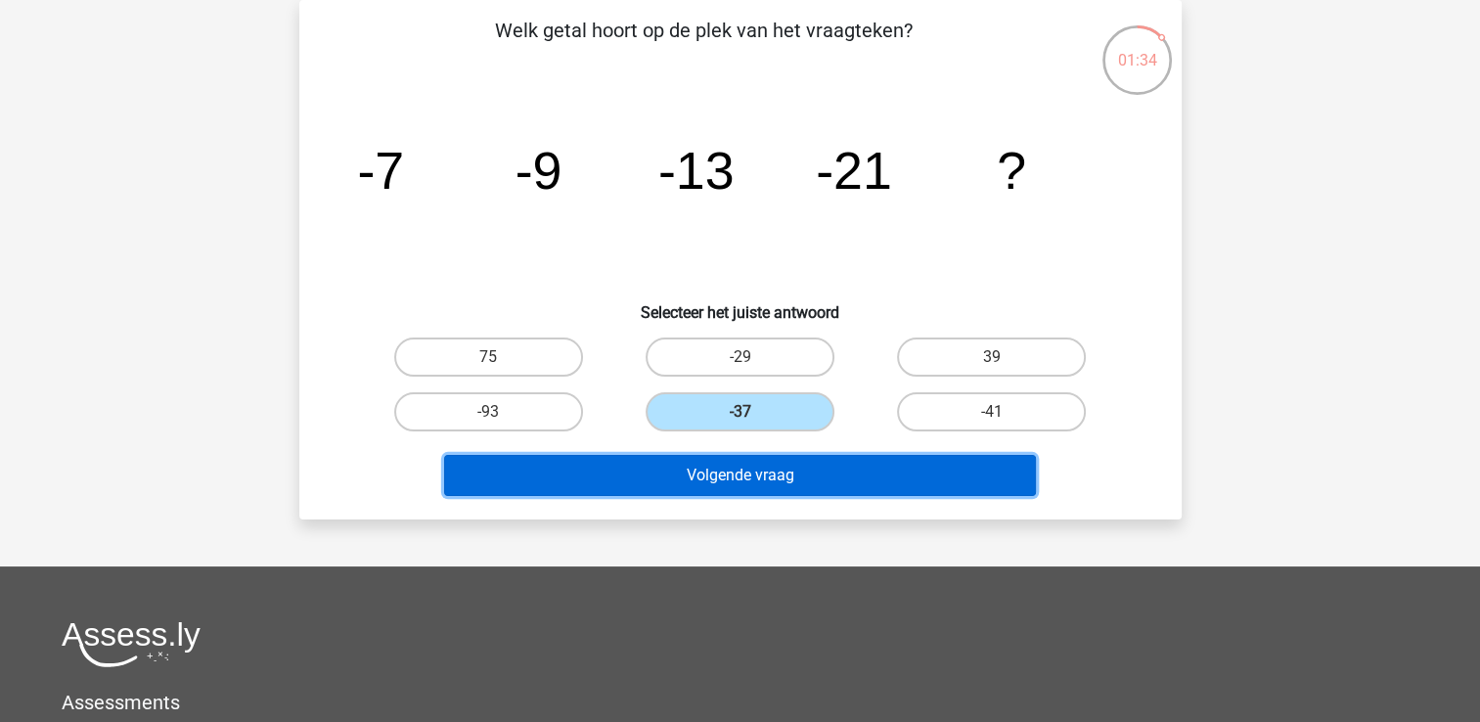
click at [770, 473] on button "Volgende vraag" at bounding box center [740, 475] width 592 height 41
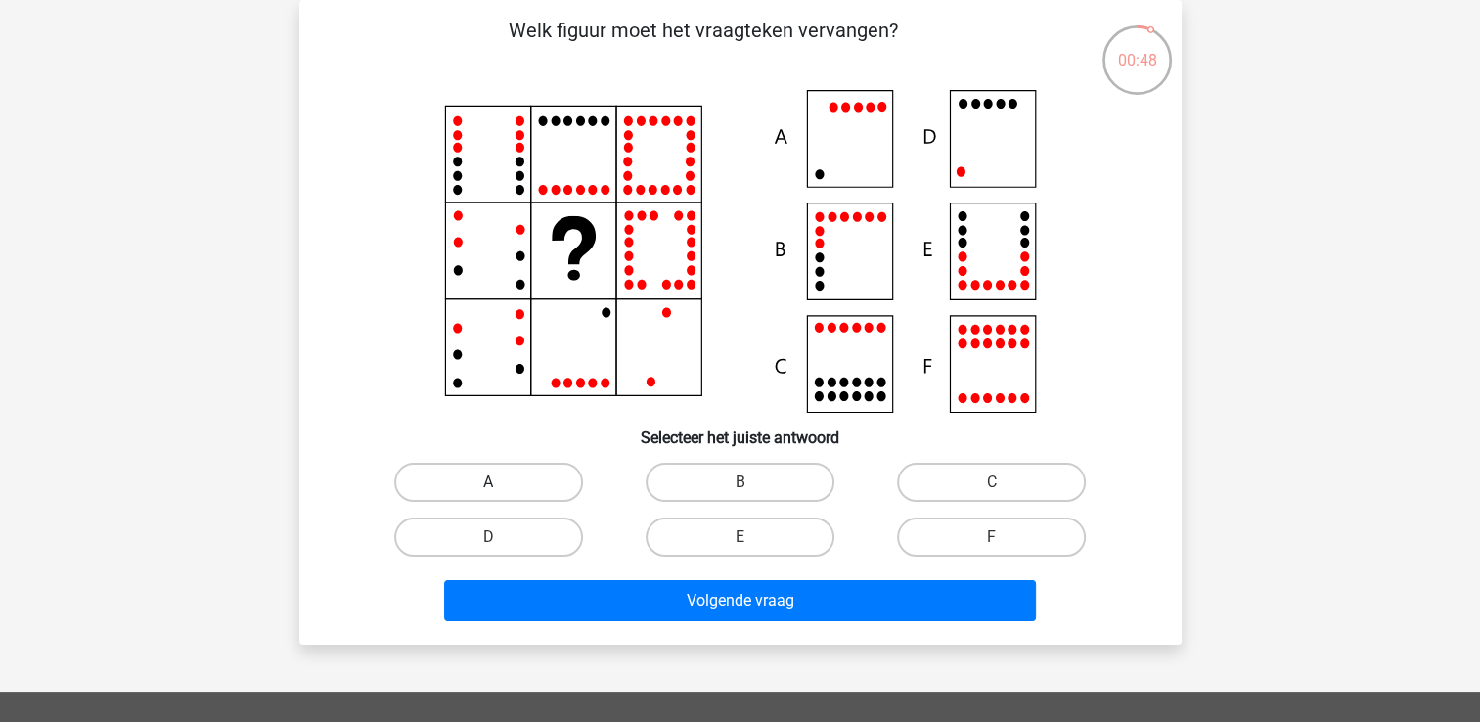
click at [521, 471] on label "A" at bounding box center [488, 482] width 189 height 39
click at [501, 482] on input "A" at bounding box center [494, 488] width 13 height 13
radio input "true"
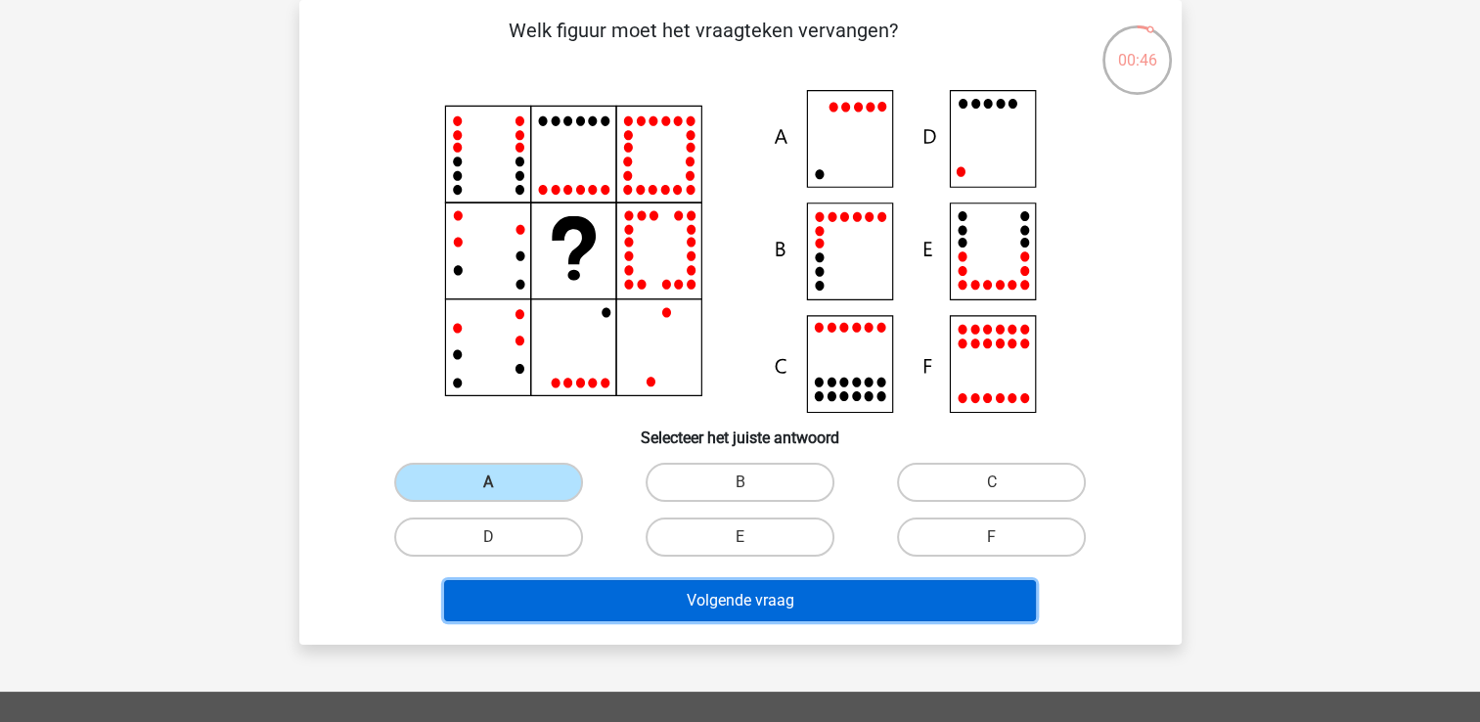
click at [728, 593] on button "Volgende vraag" at bounding box center [740, 600] width 592 height 41
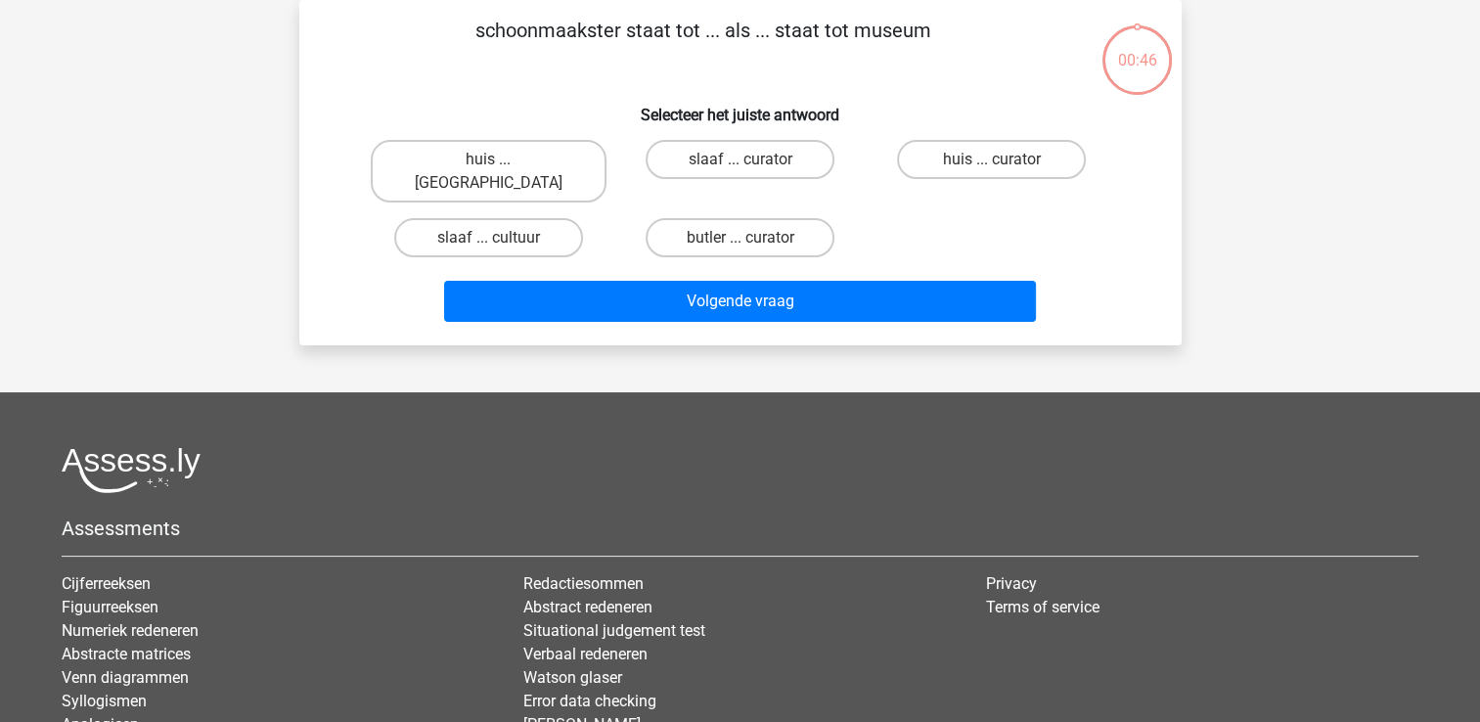
scroll to position [0, 0]
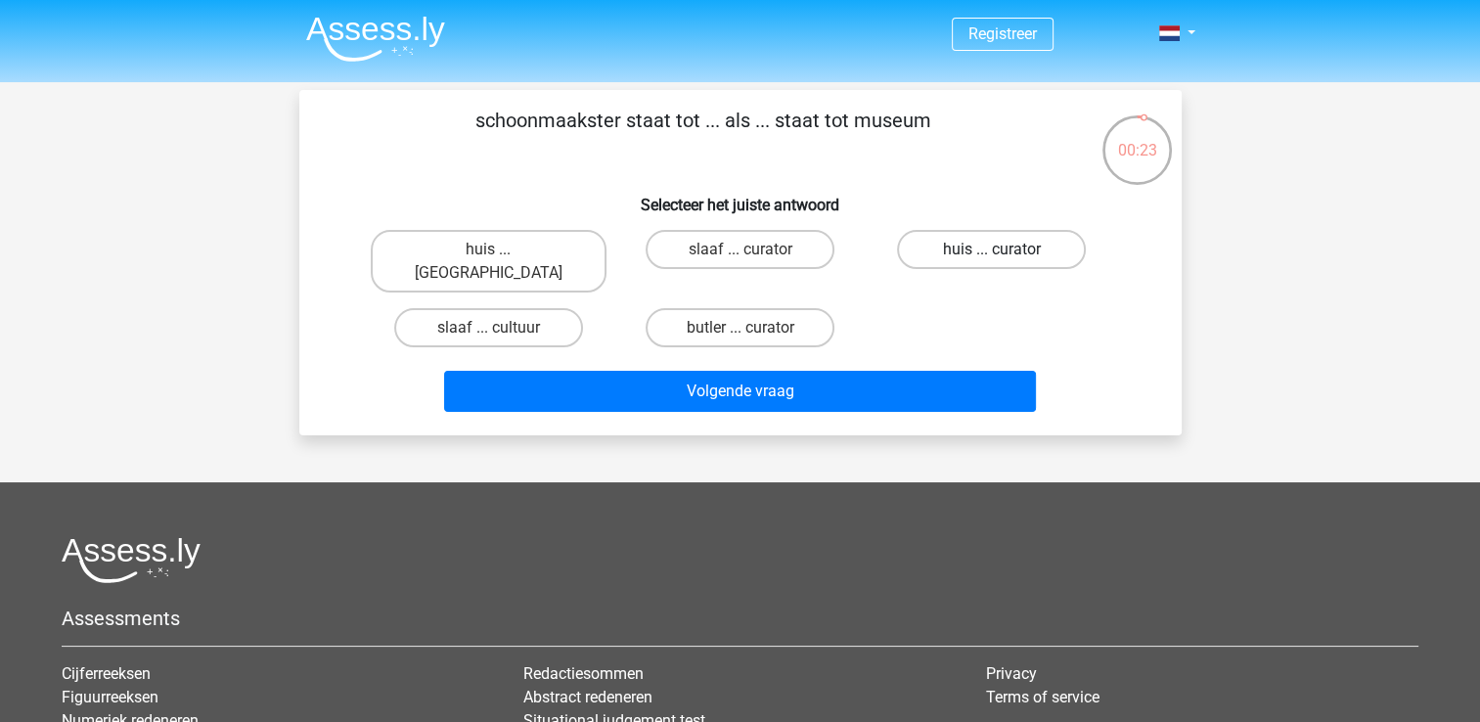
click at [939, 245] on label "huis ... curator" at bounding box center [991, 249] width 189 height 39
click at [992, 249] on input "huis ... curator" at bounding box center [998, 255] width 13 height 13
radio input "true"
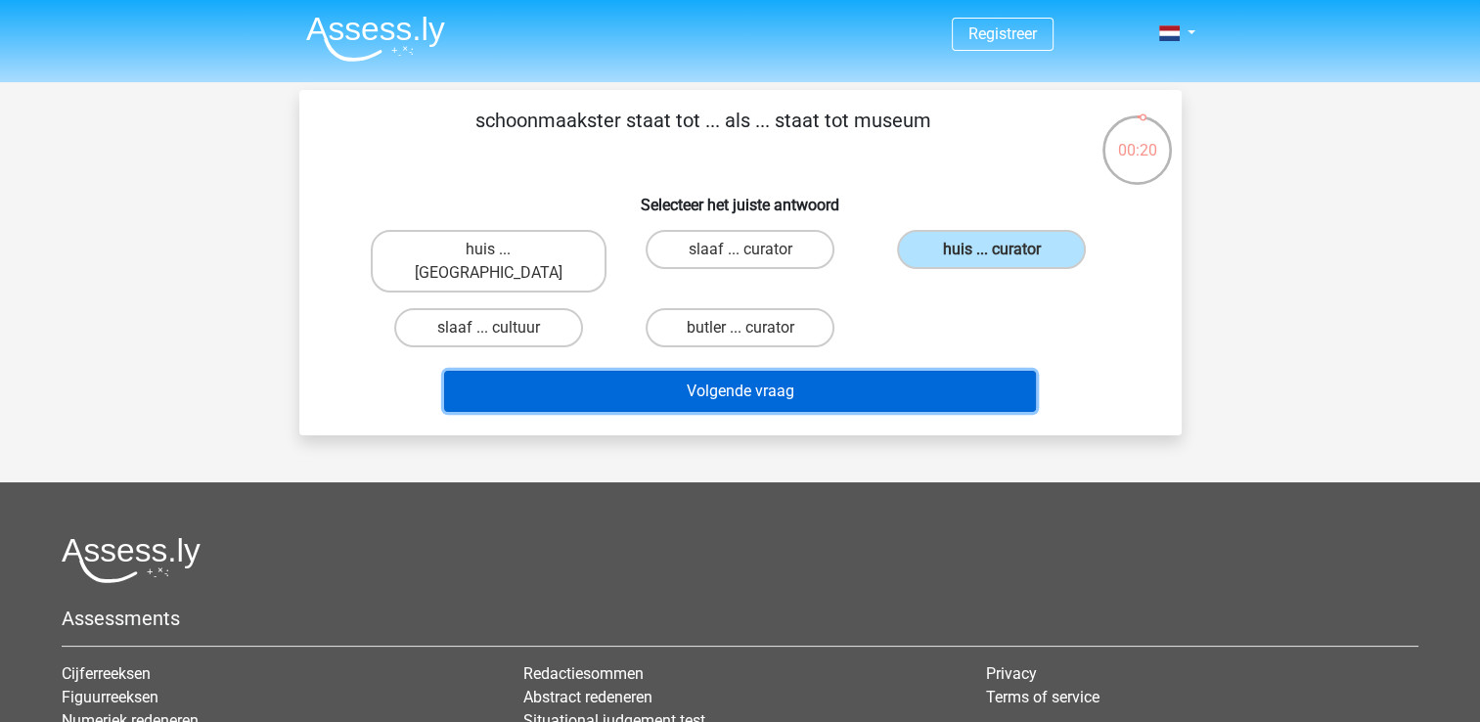
click at [826, 371] on button "Volgende vraag" at bounding box center [740, 391] width 592 height 41
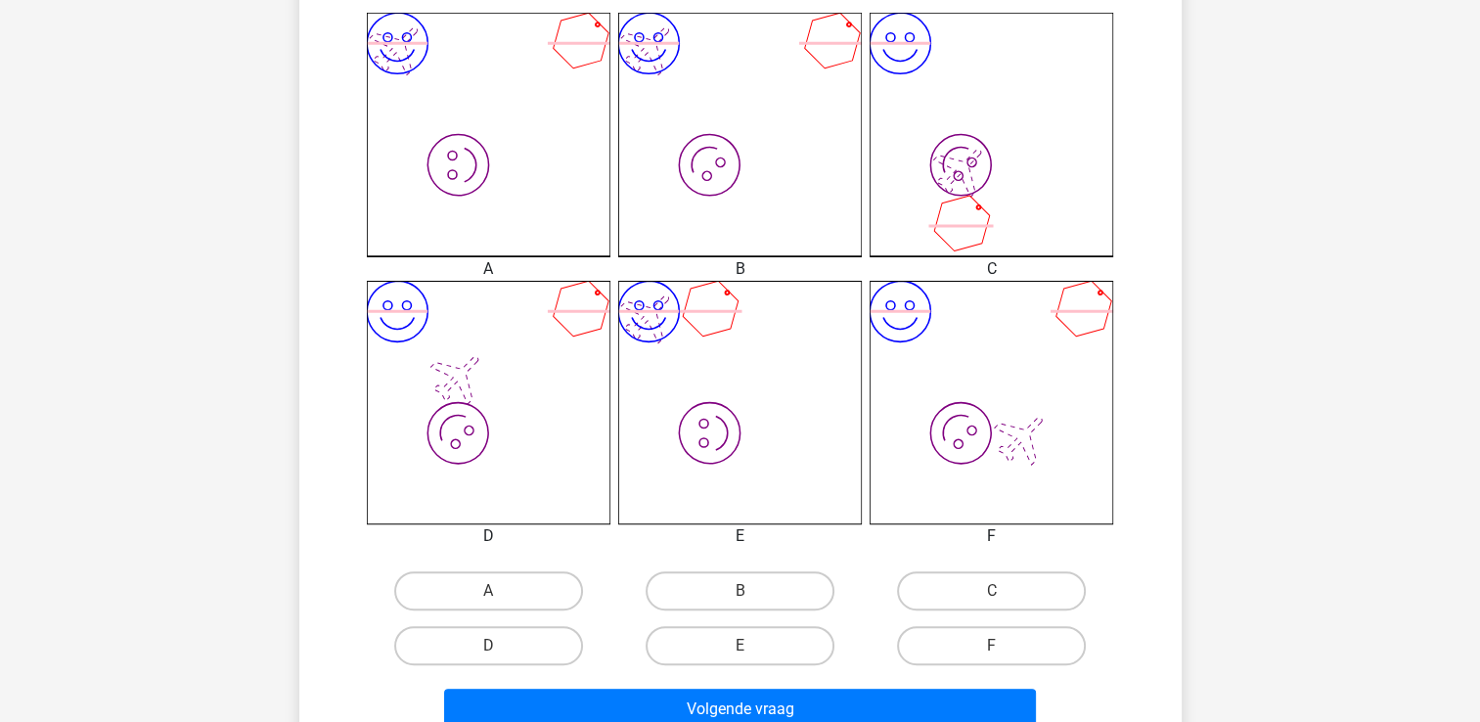
scroll to position [587, 0]
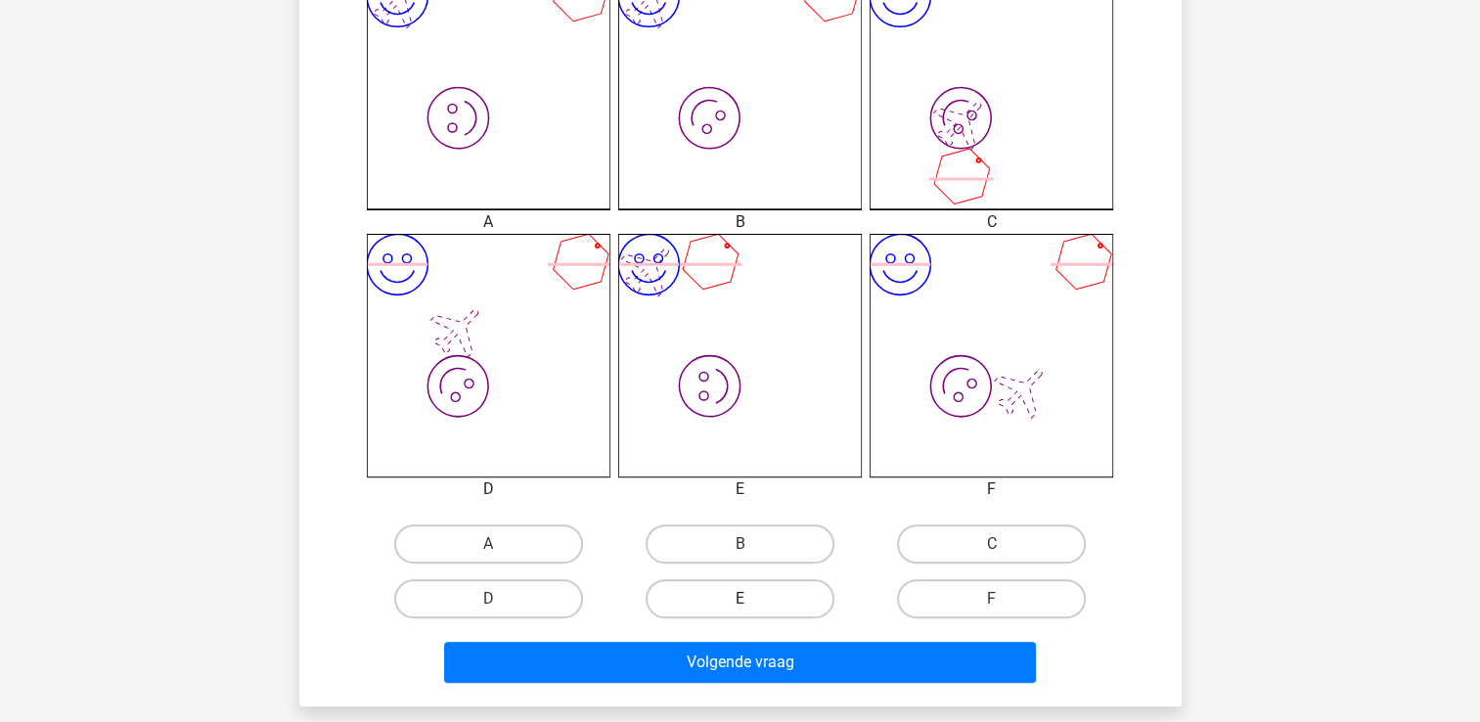
click at [732, 597] on label "E" at bounding box center [739, 598] width 189 height 39
click at [739, 599] on input "E" at bounding box center [745, 605] width 13 height 13
radio input "true"
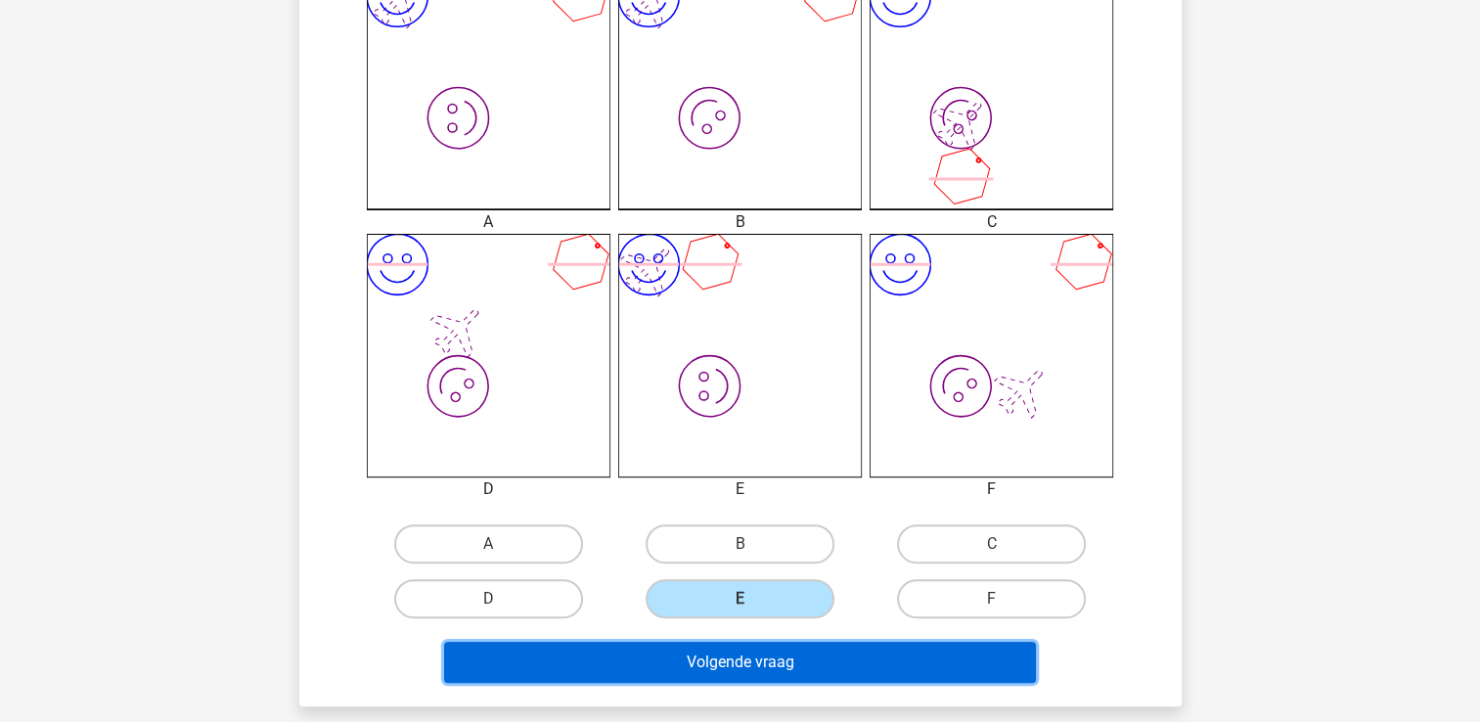
click at [726, 648] on button "Volgende vraag" at bounding box center [740, 662] width 592 height 41
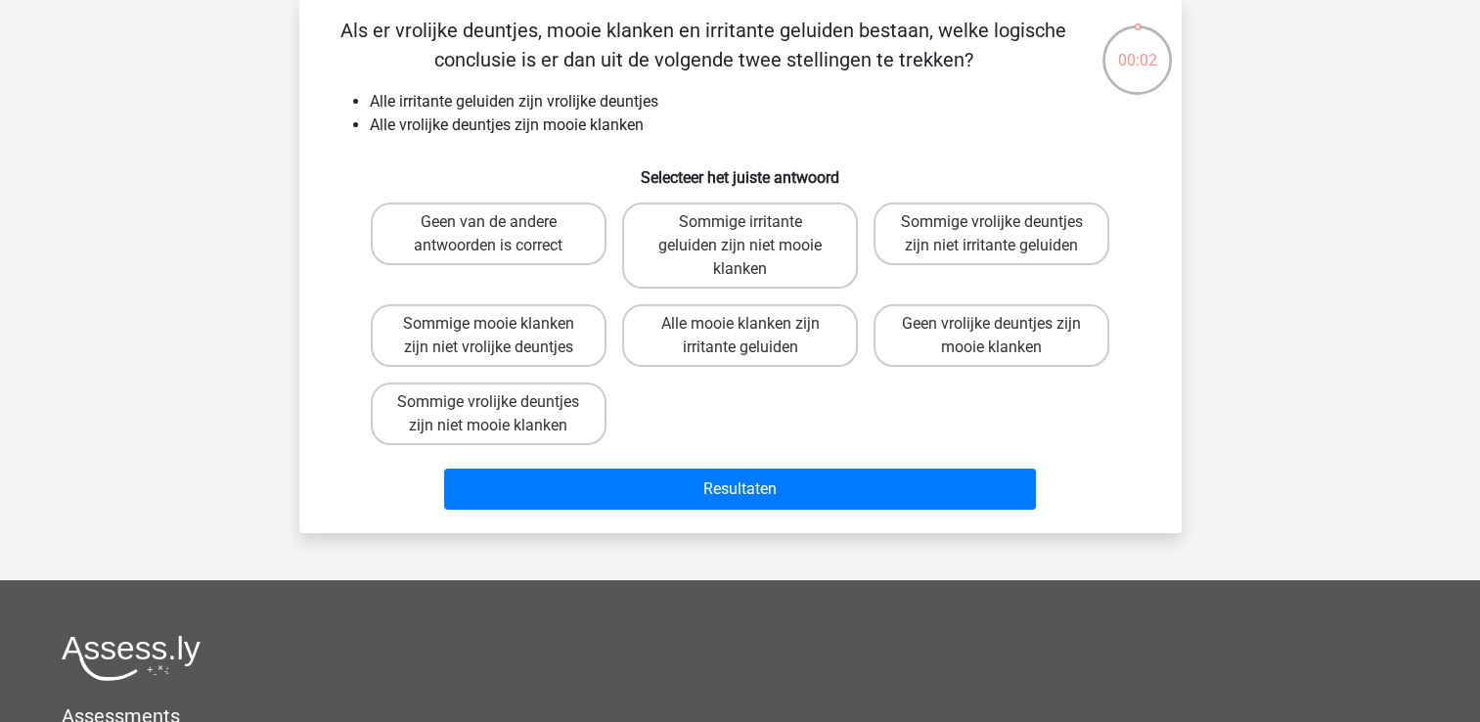
scroll to position [0, 0]
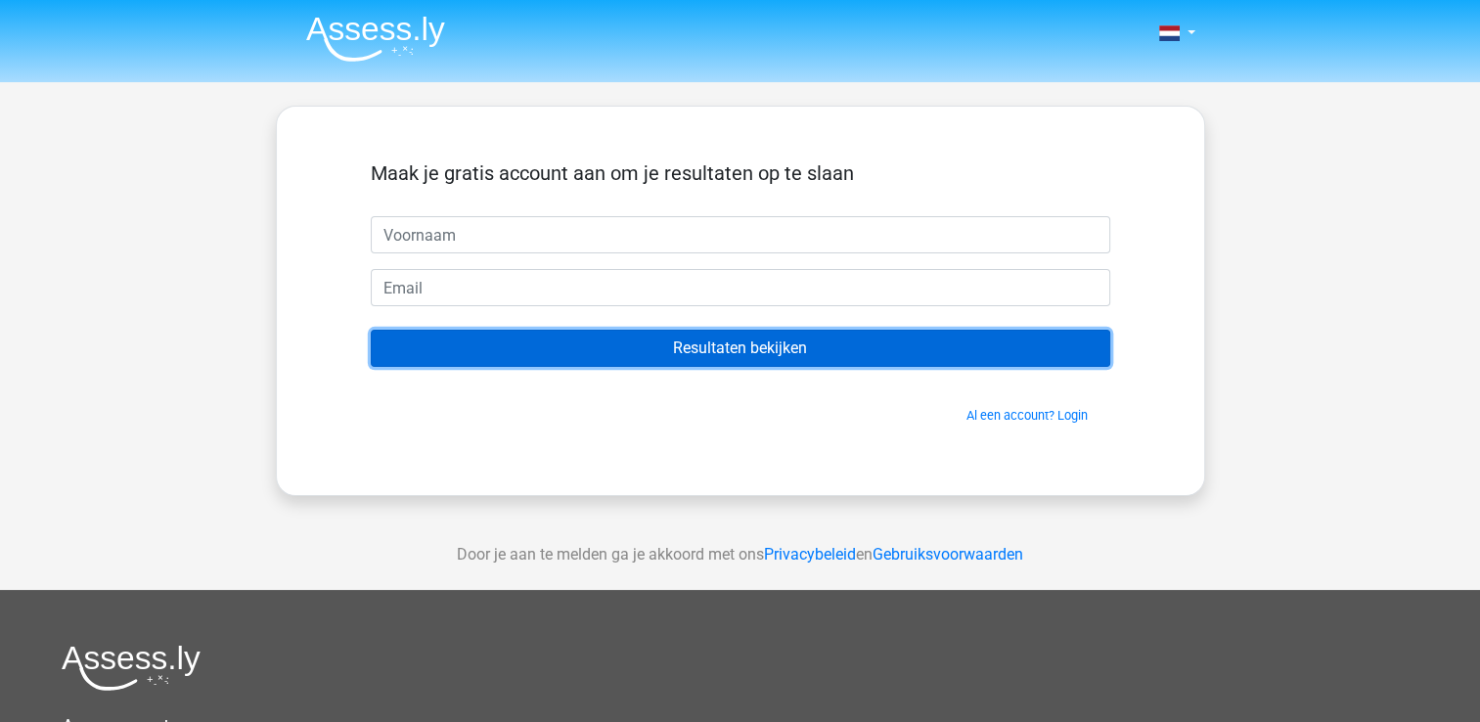
click at [677, 341] on input "Resultaten bekijken" at bounding box center [740, 348] width 739 height 37
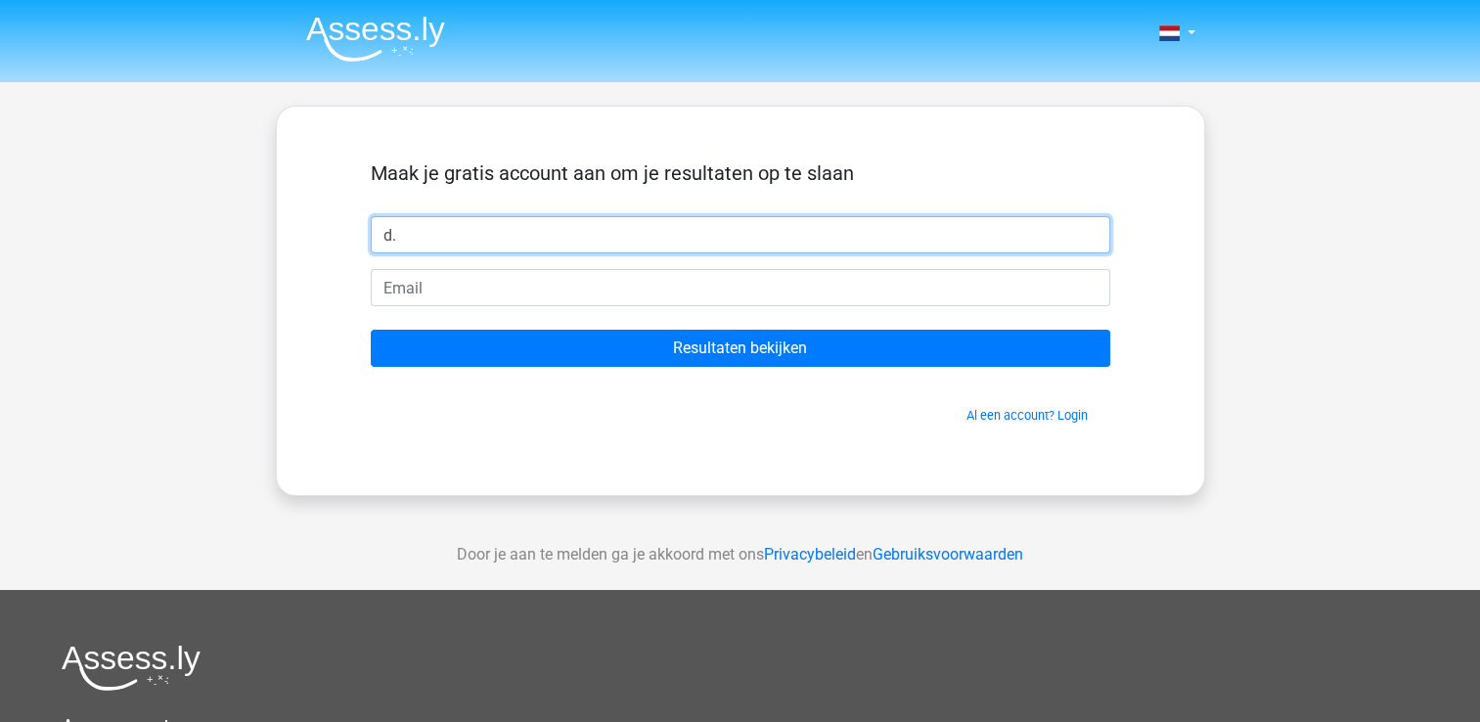
type input "d"
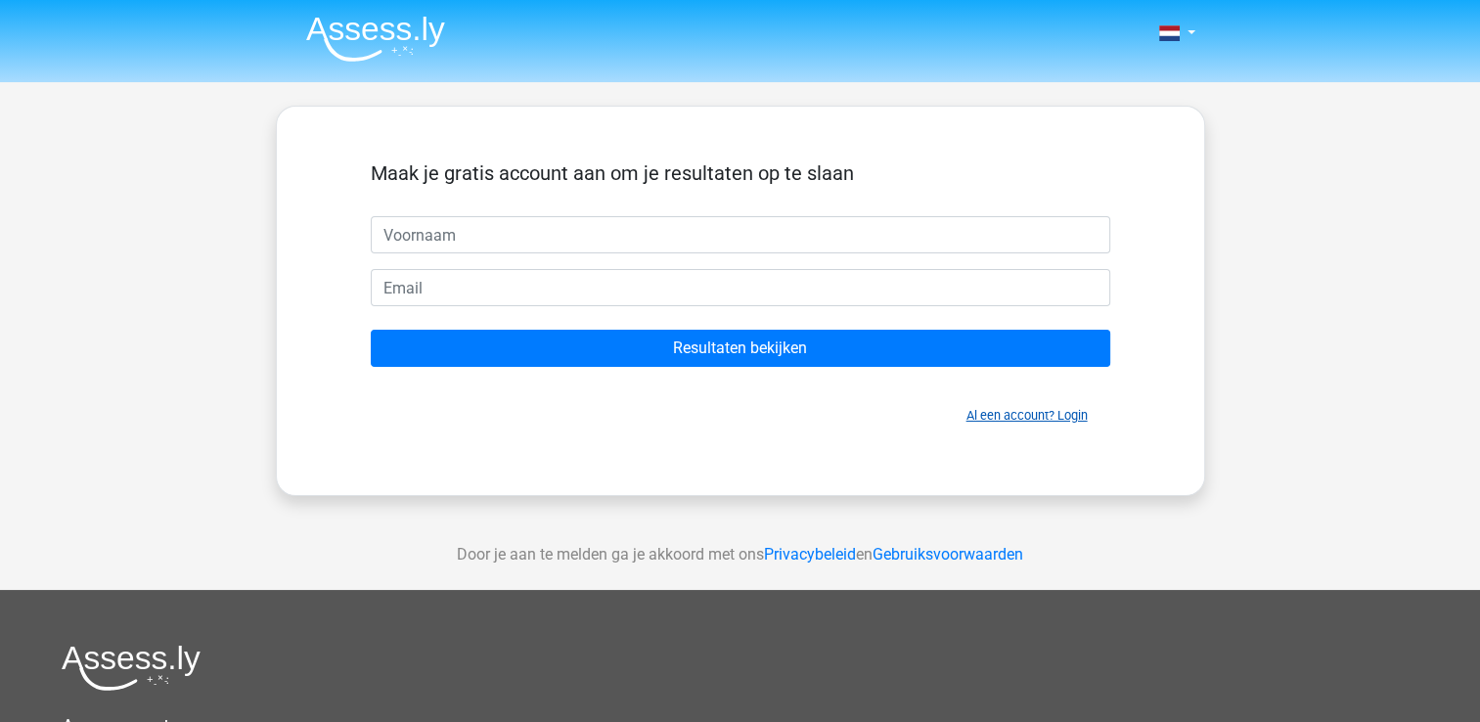
click at [1000, 413] on link "Al een account? Login" at bounding box center [1026, 415] width 121 height 15
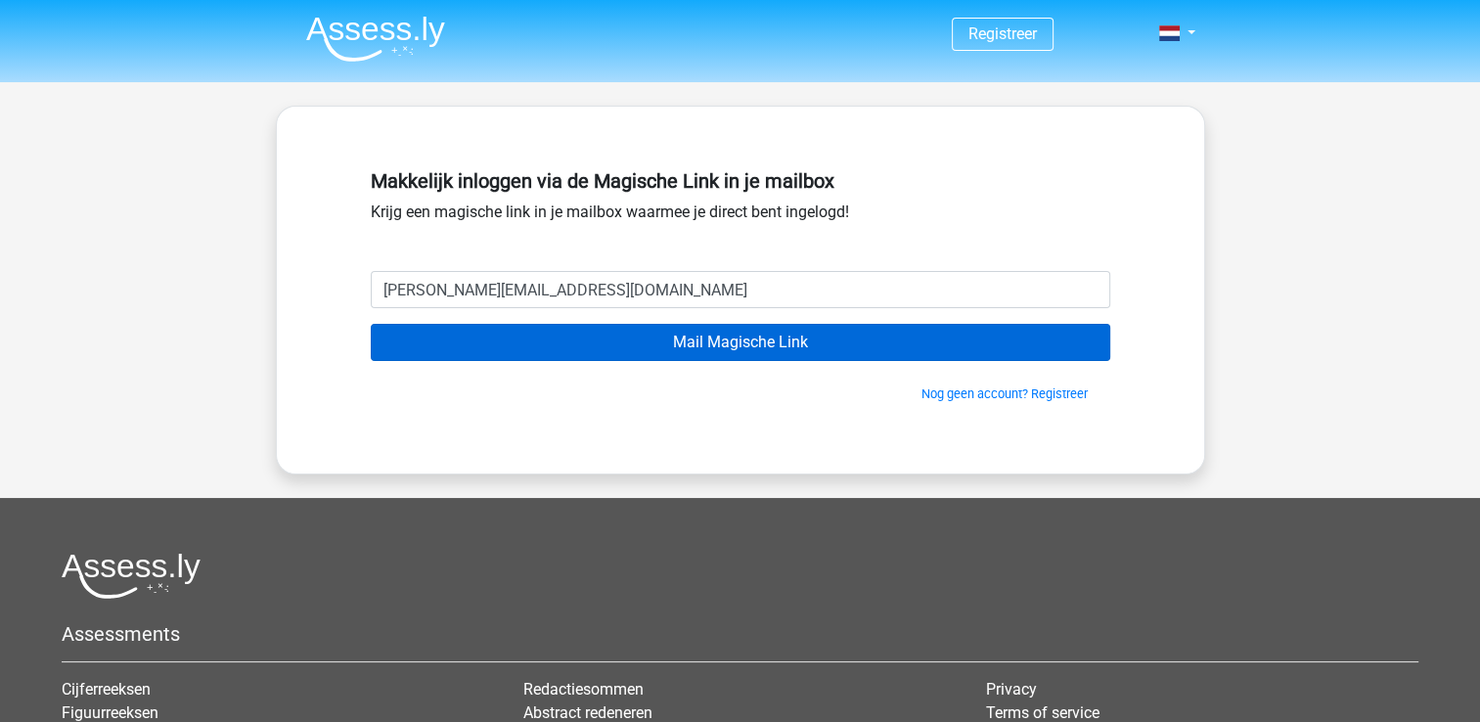
type input "[PERSON_NAME][EMAIL_ADDRESS][DOMAIN_NAME]"
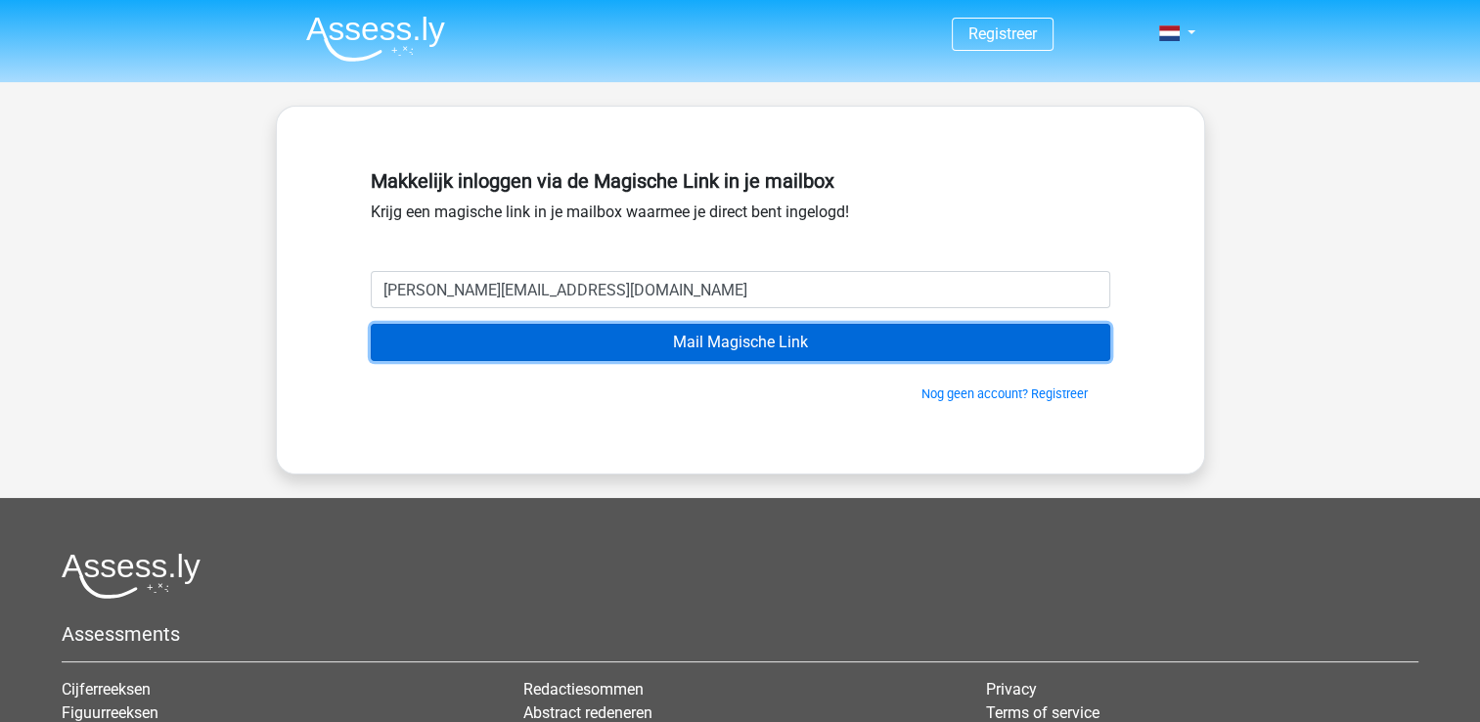
click at [686, 334] on input "Mail Magische Link" at bounding box center [740, 342] width 739 height 37
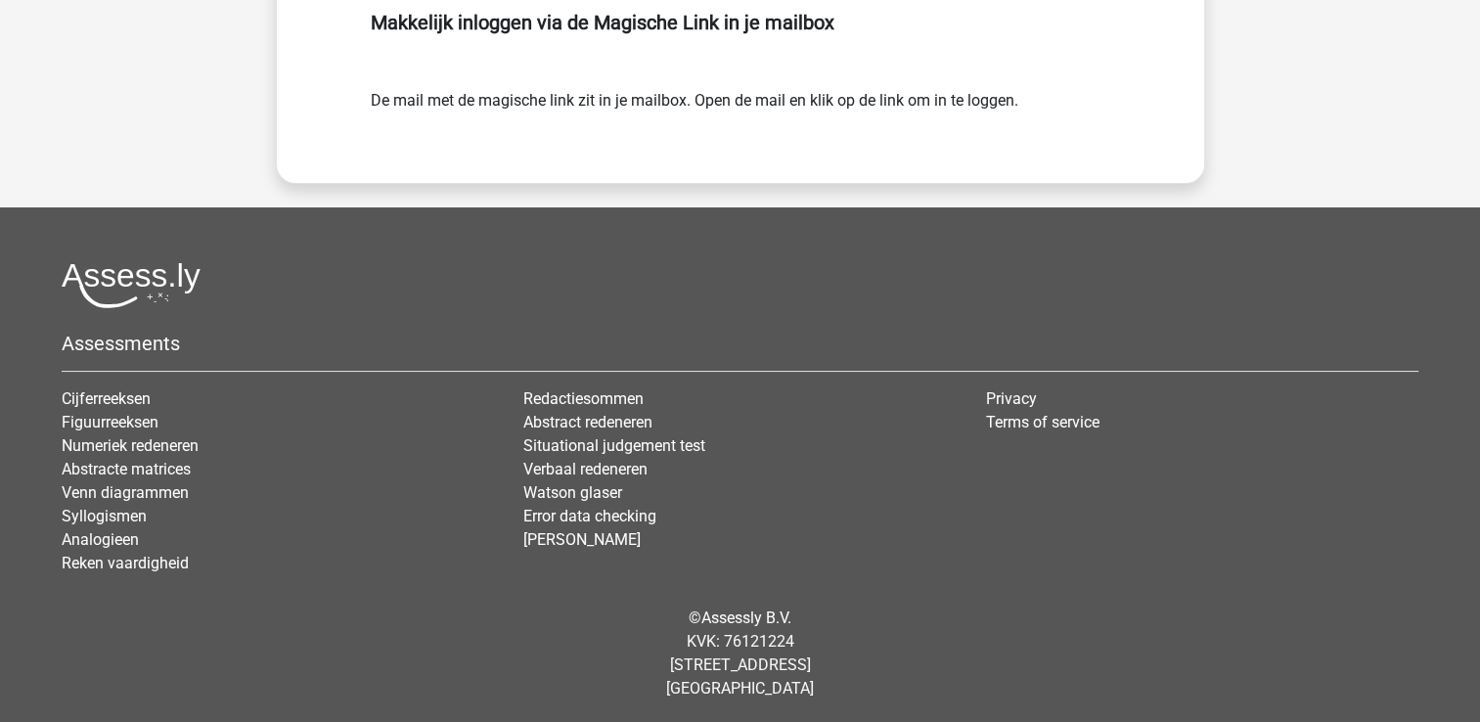
scroll to position [159, 0]
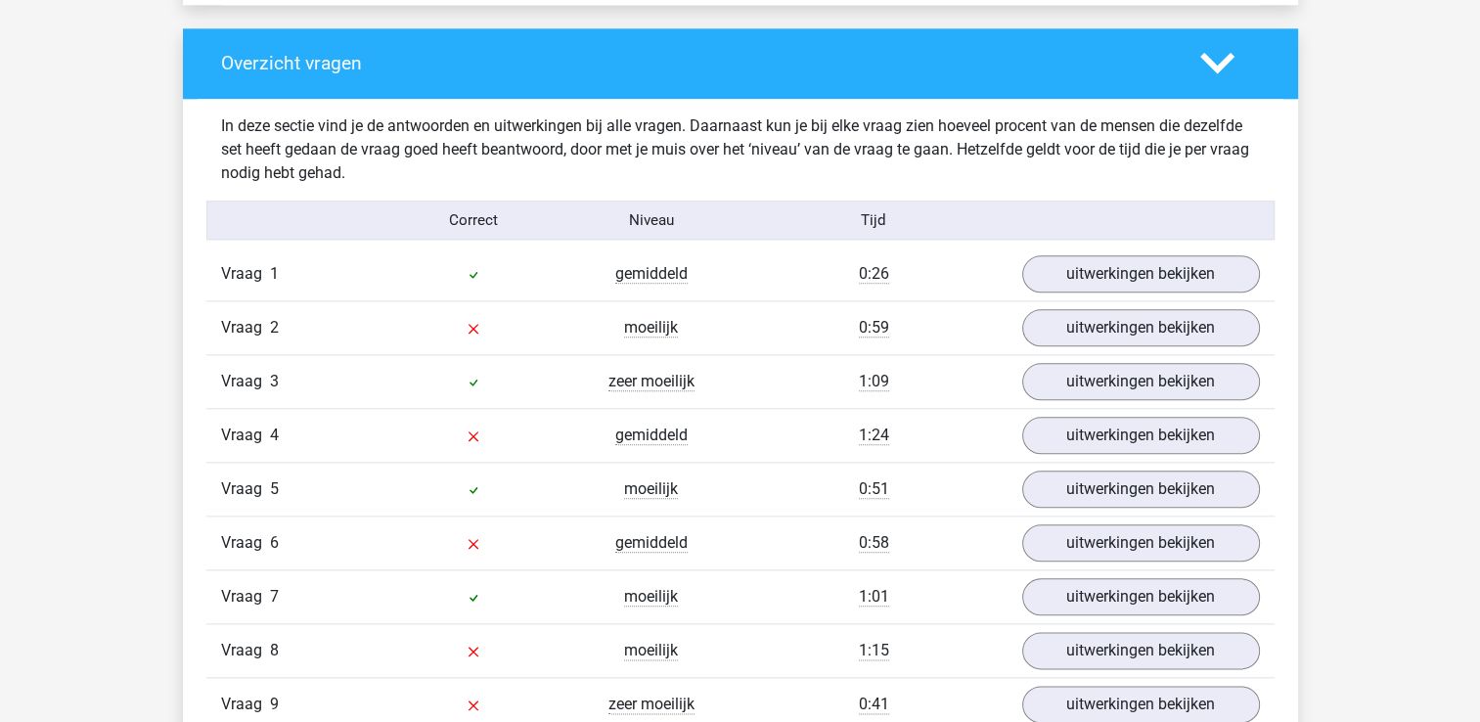
scroll to position [2152, 0]
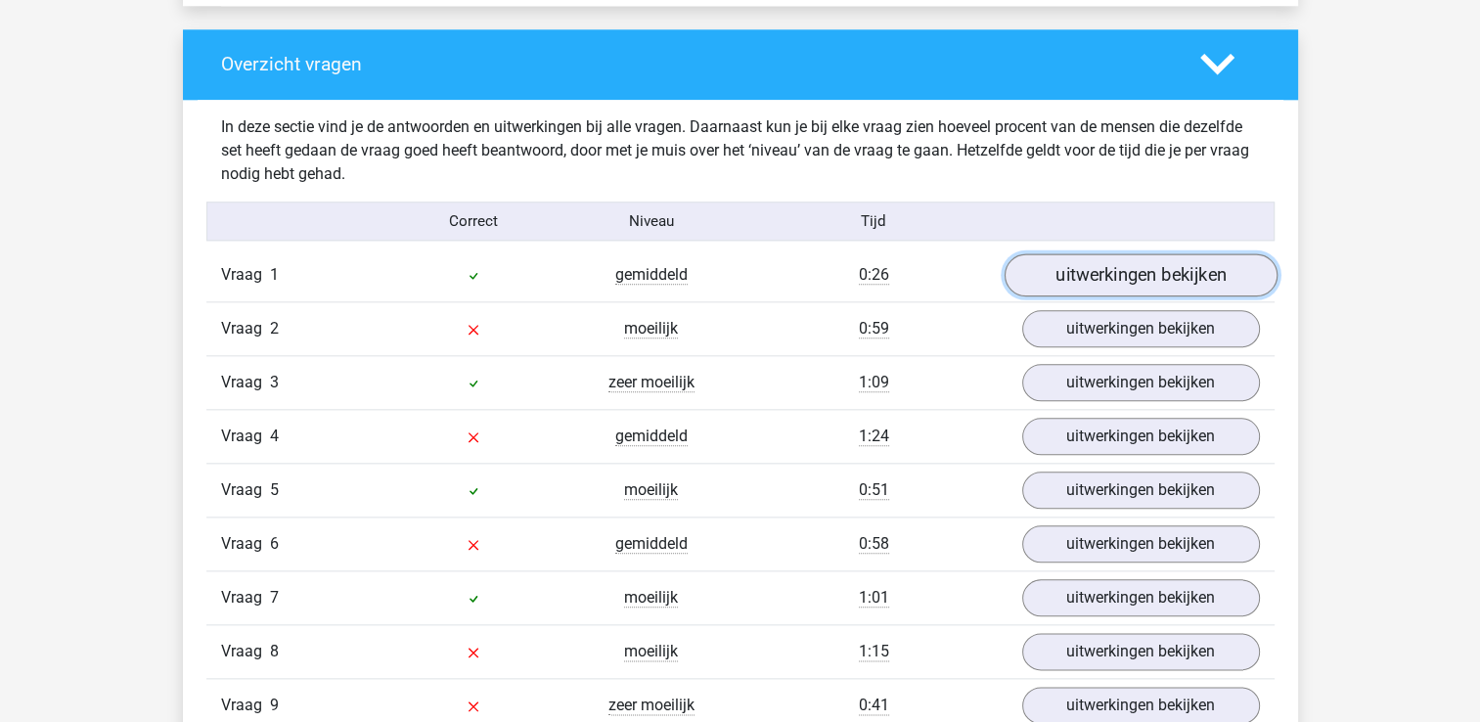
click at [1192, 276] on link "uitwerkingen bekijken" at bounding box center [1139, 275] width 273 height 43
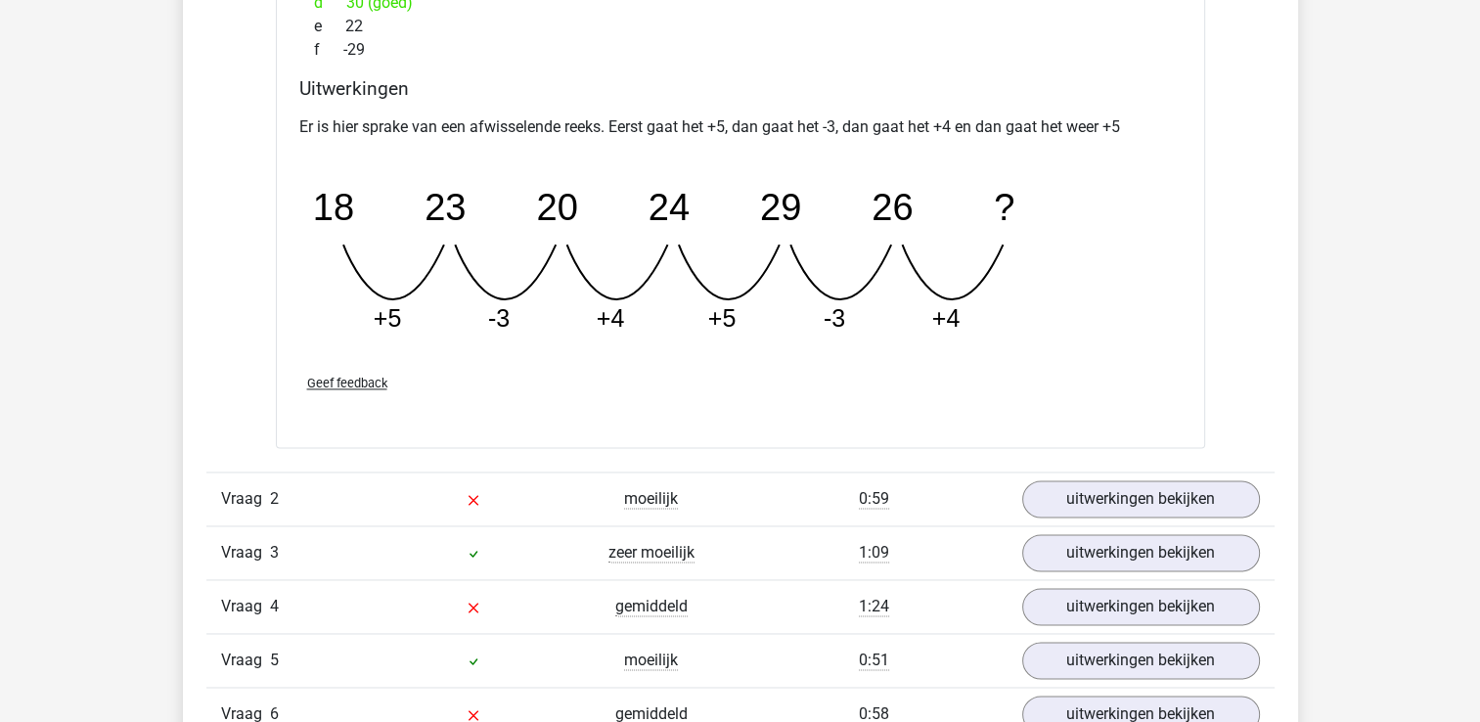
scroll to position [3032, 0]
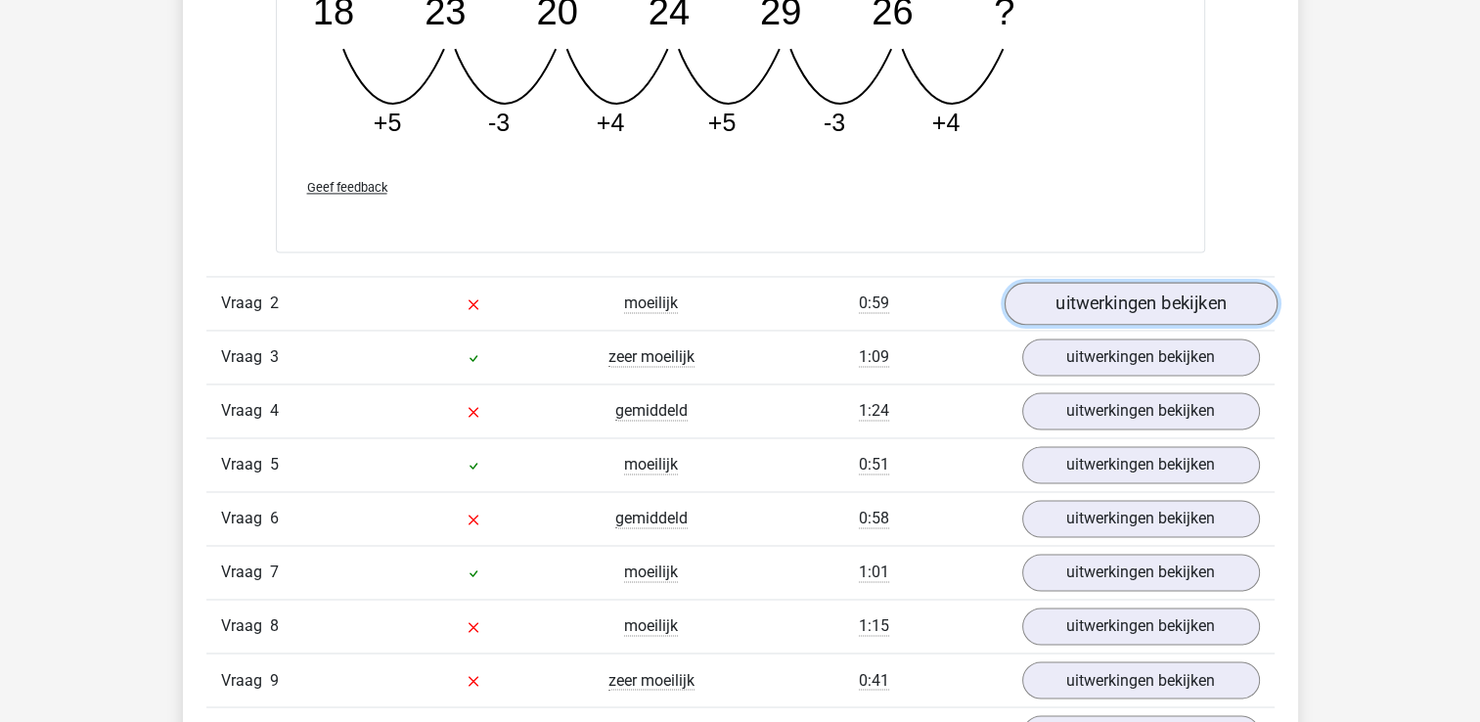
click at [1147, 290] on link "uitwerkingen bekijken" at bounding box center [1139, 303] width 273 height 43
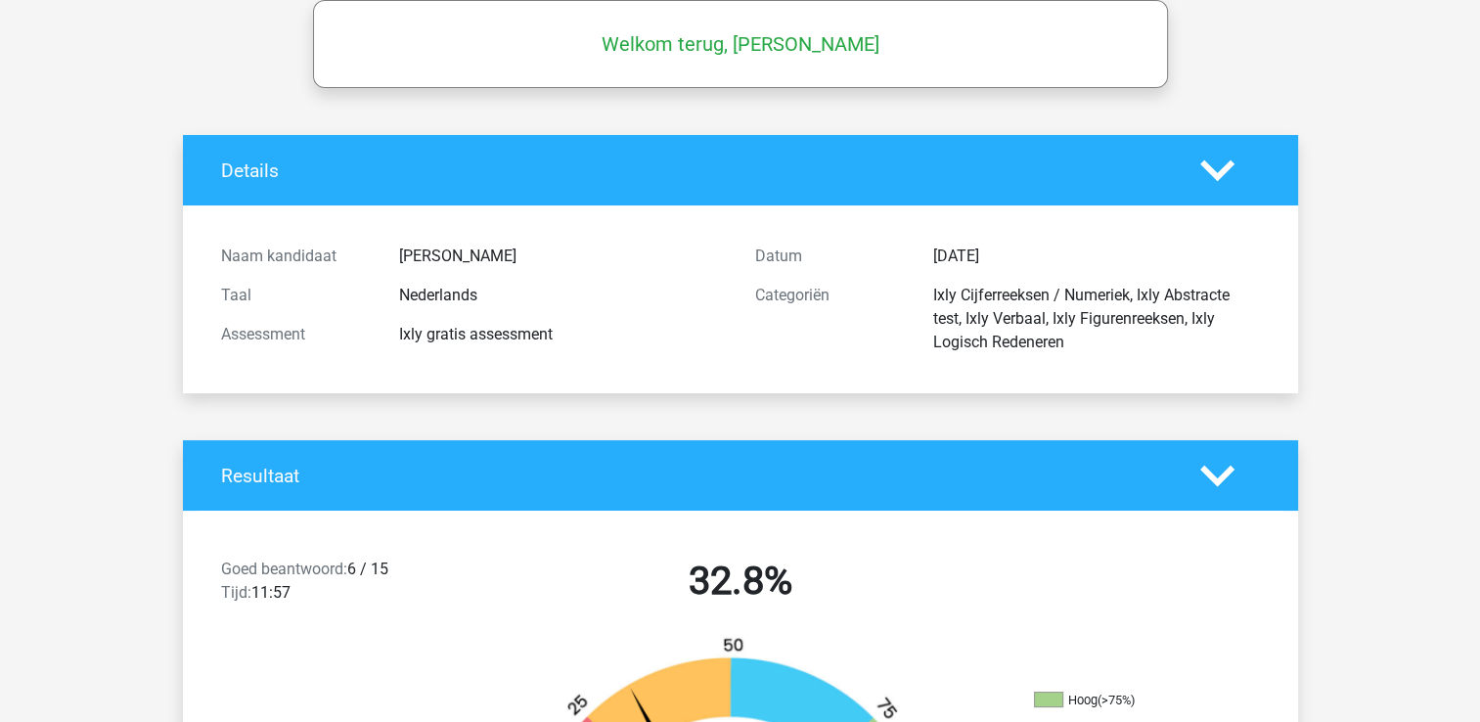
scroll to position [0, 0]
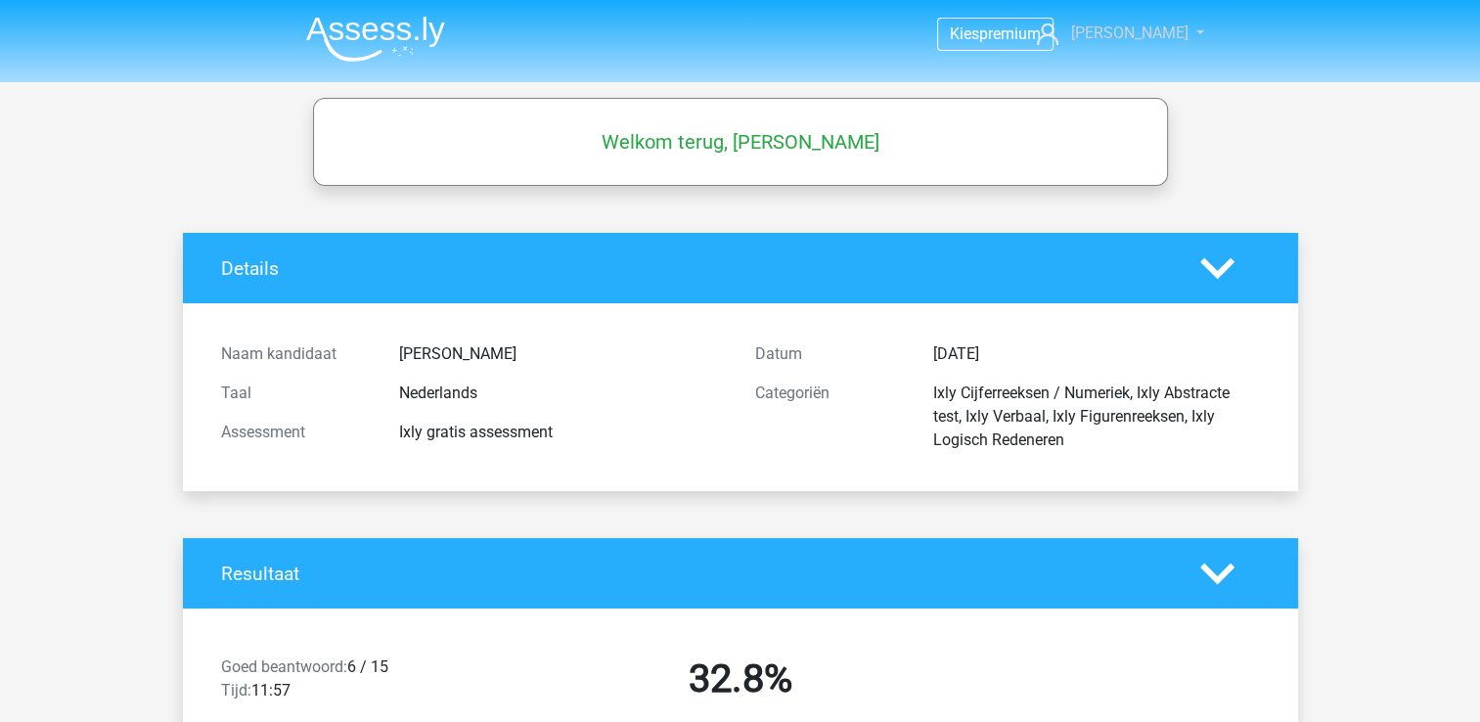
click at [1175, 31] on link "[PERSON_NAME]" at bounding box center [1109, 33] width 160 height 23
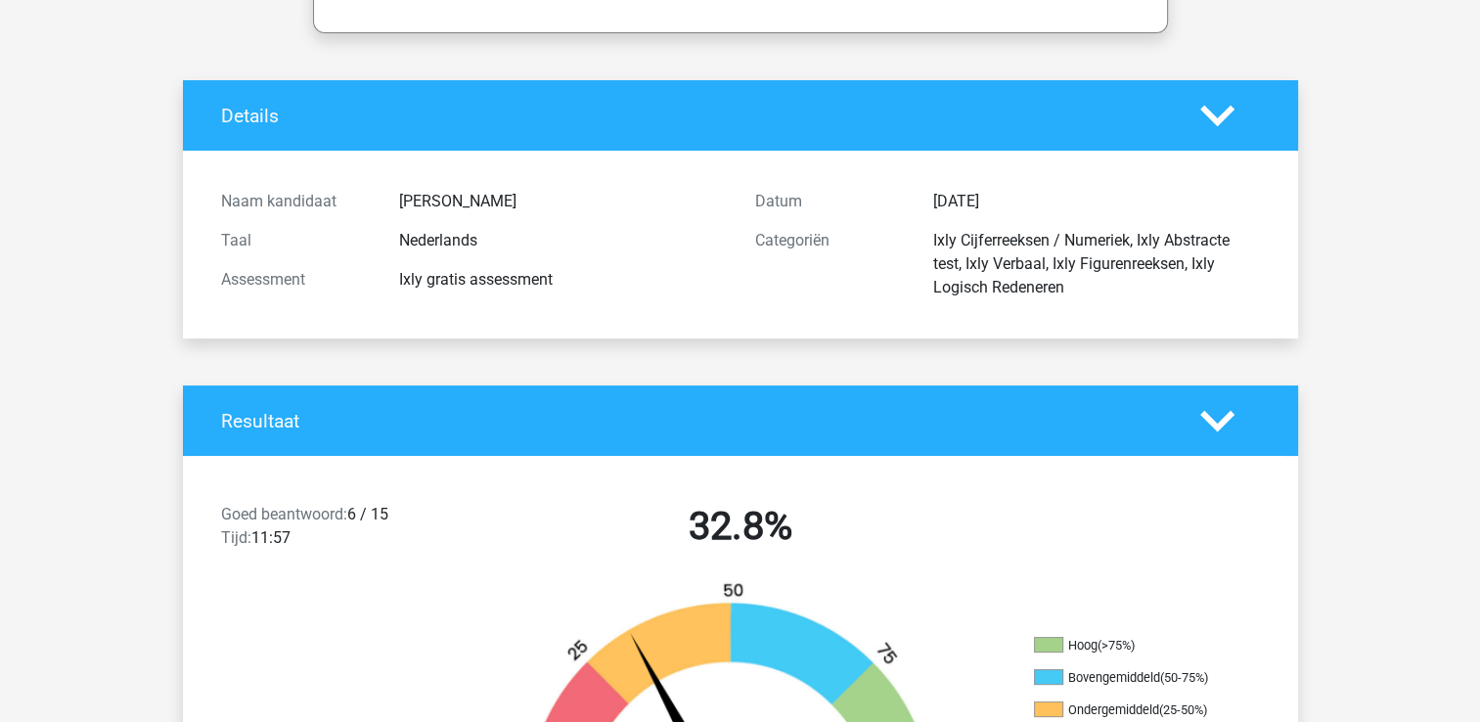
scroll to position [293, 0]
